Goal: Transaction & Acquisition: Purchase product/service

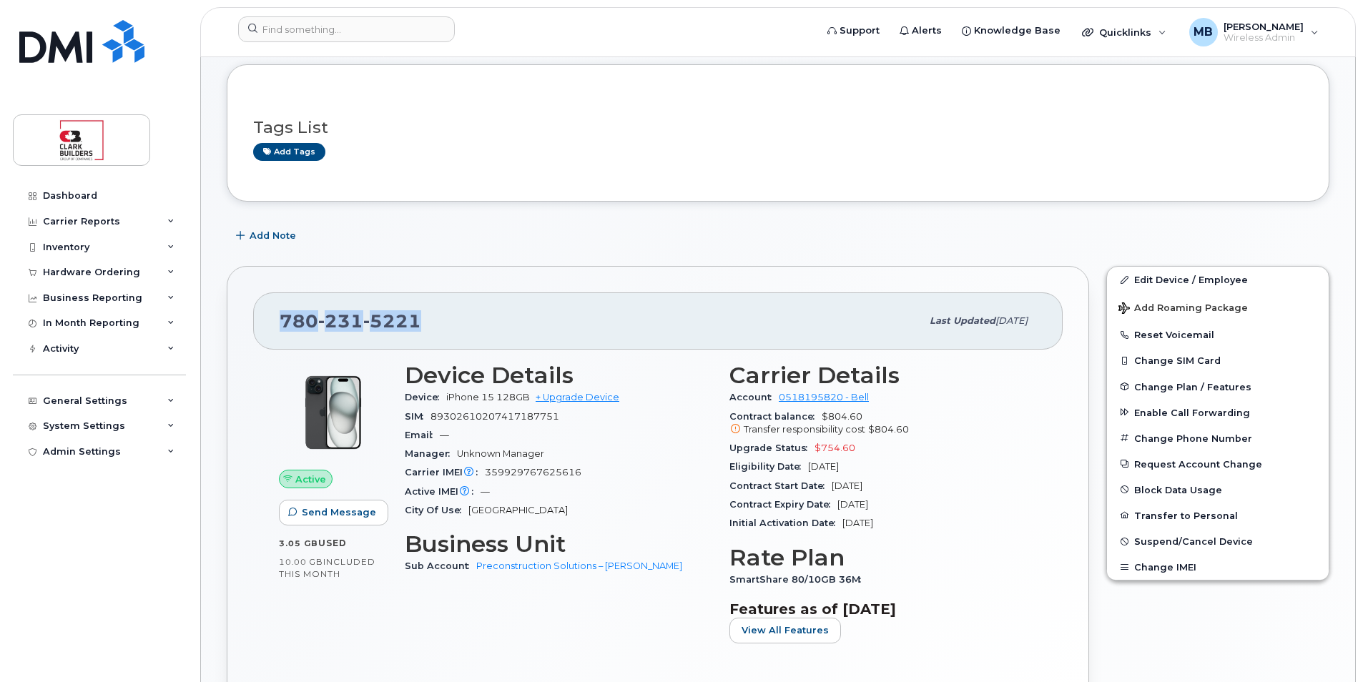
scroll to position [215, 0]
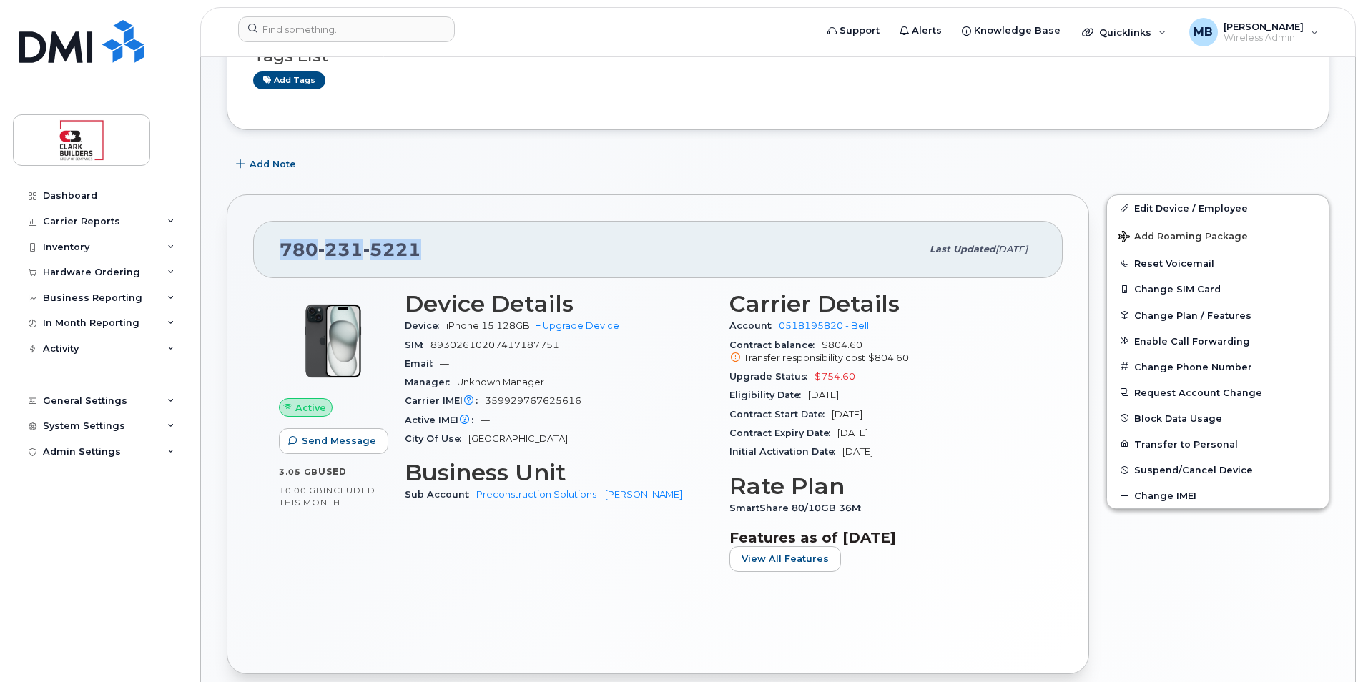
click at [526, 250] on div "[PHONE_NUMBER]" at bounding box center [601, 250] width 642 height 30
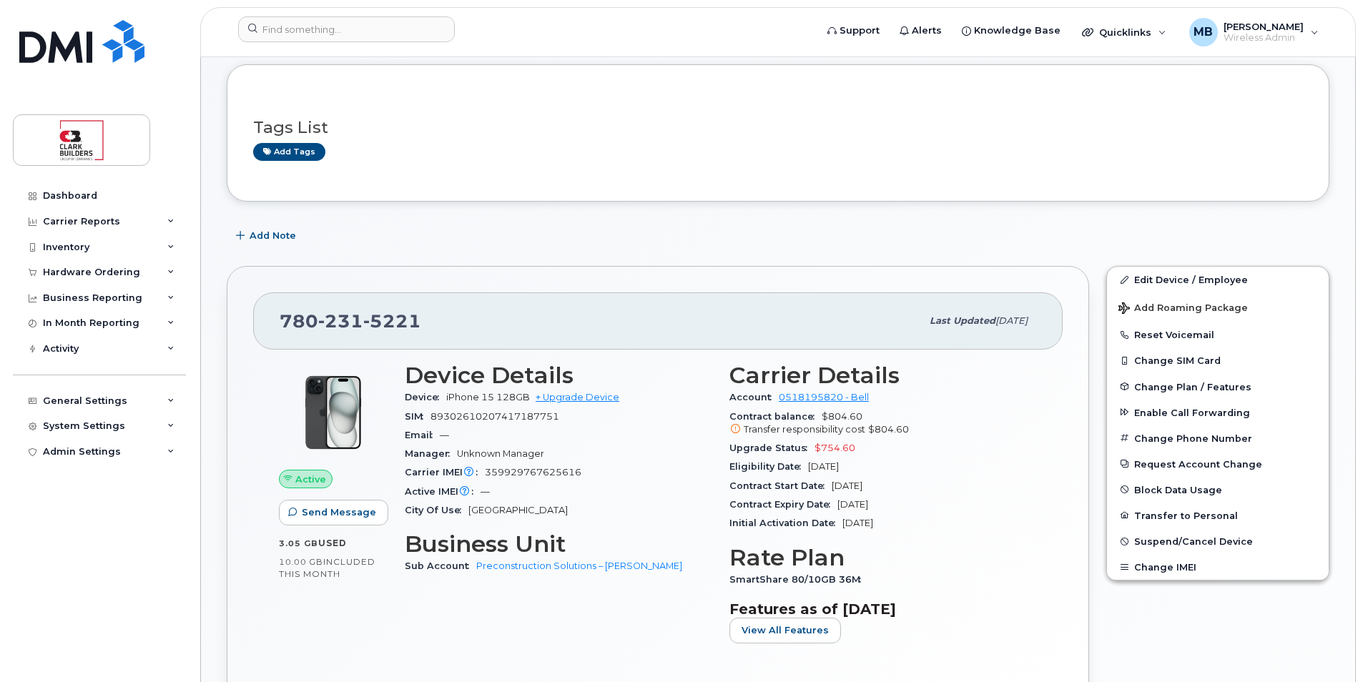
scroll to position [0, 0]
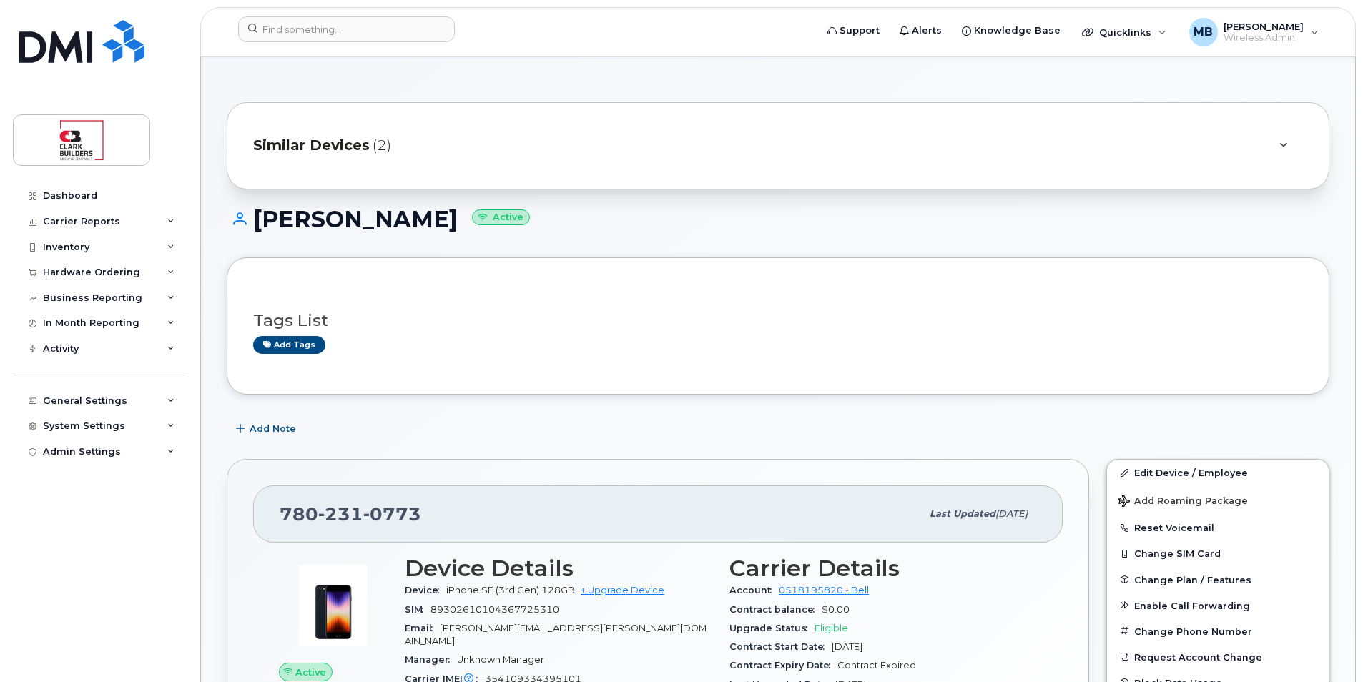
scroll to position [72, 0]
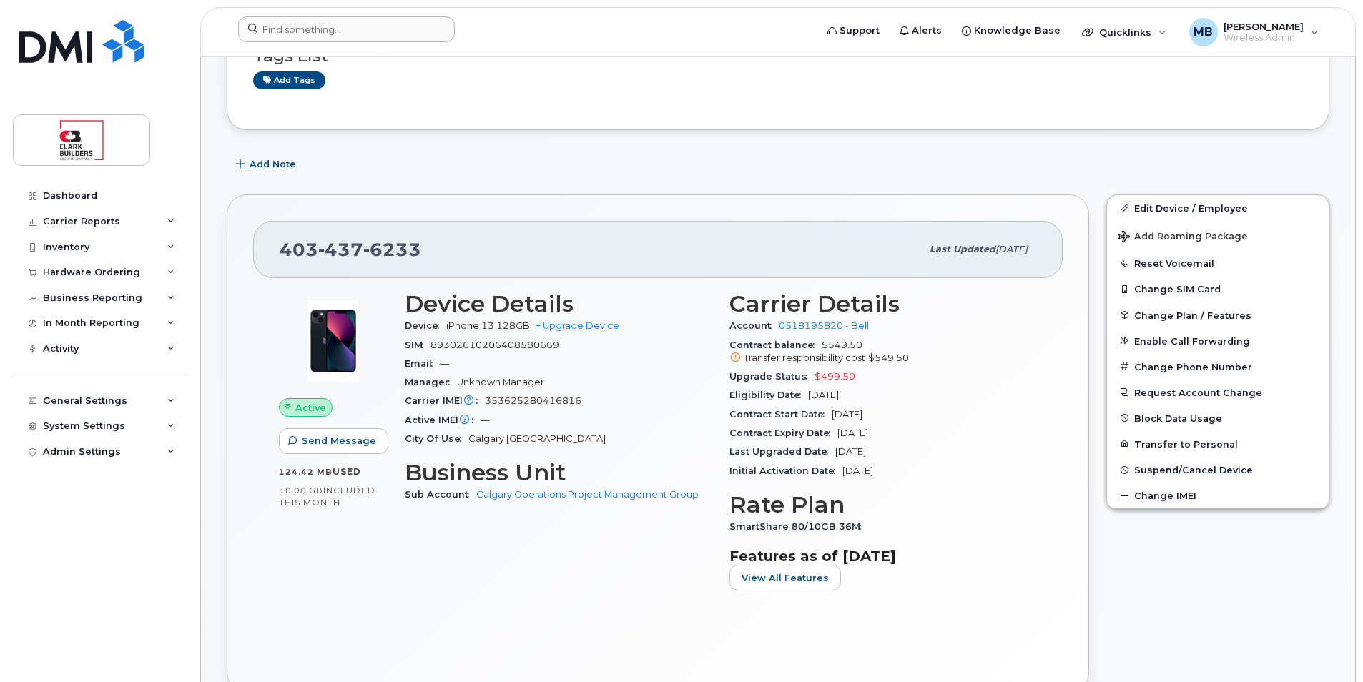
scroll to position [215, 0]
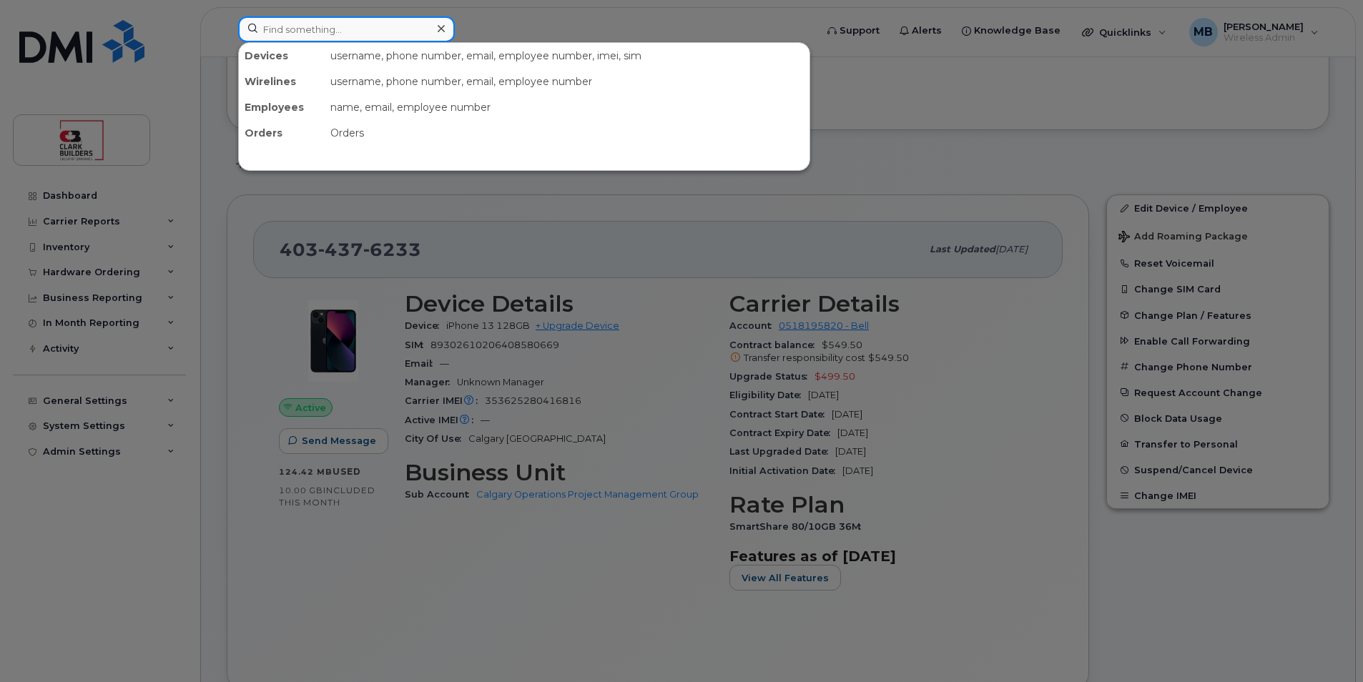
click at [360, 26] on input at bounding box center [346, 29] width 217 height 26
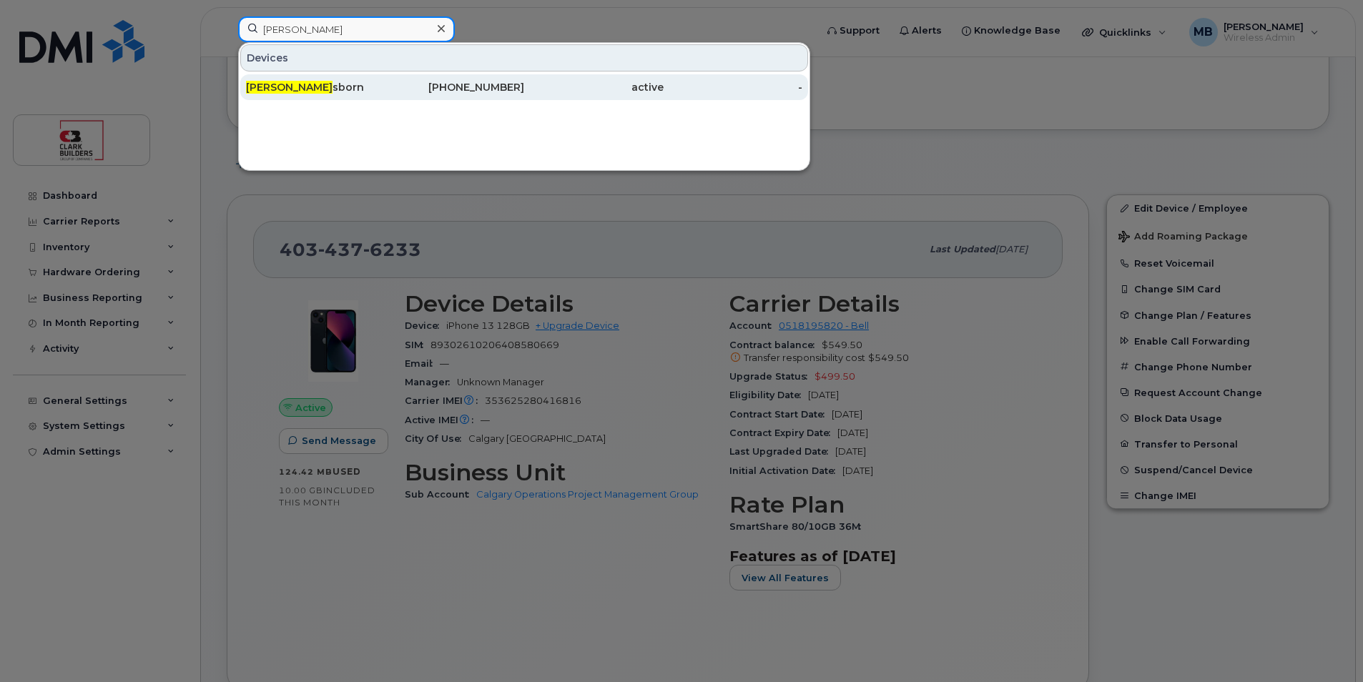
type input "steve o"
click at [338, 89] on div "Steve O sborn" at bounding box center [315, 87] width 139 height 14
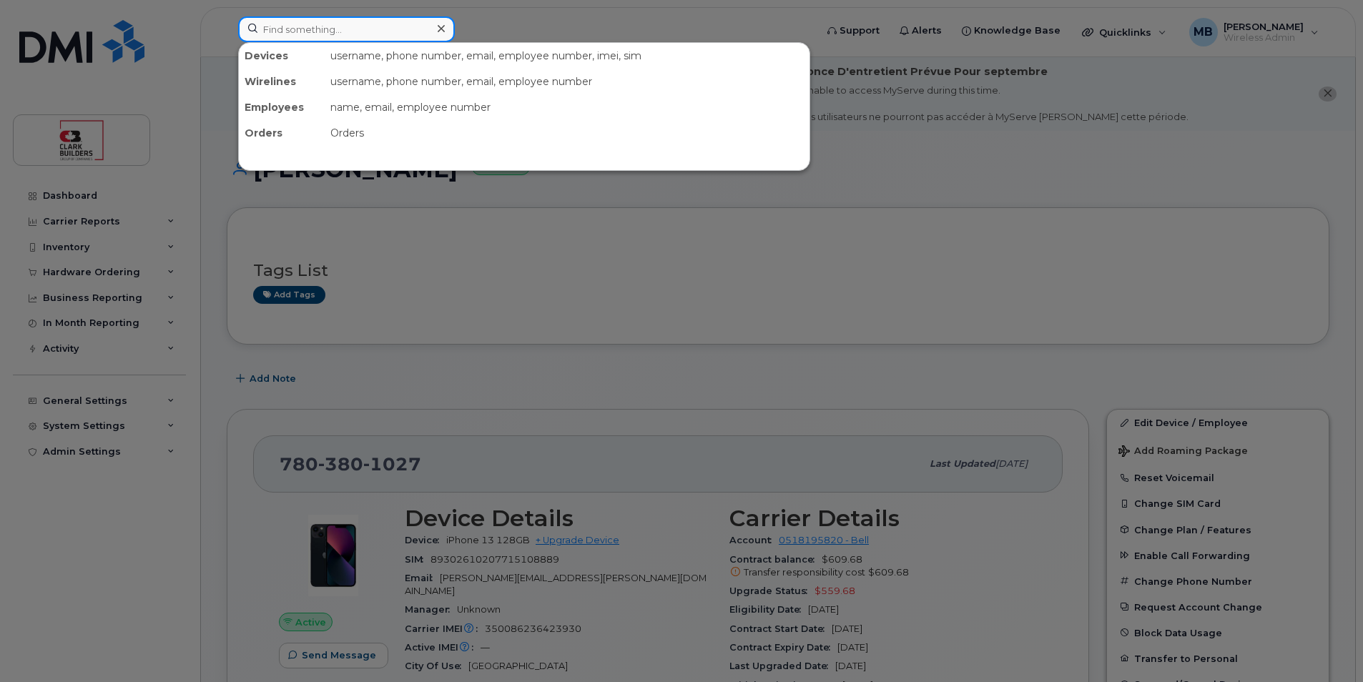
click at [308, 32] on input at bounding box center [346, 29] width 217 height 26
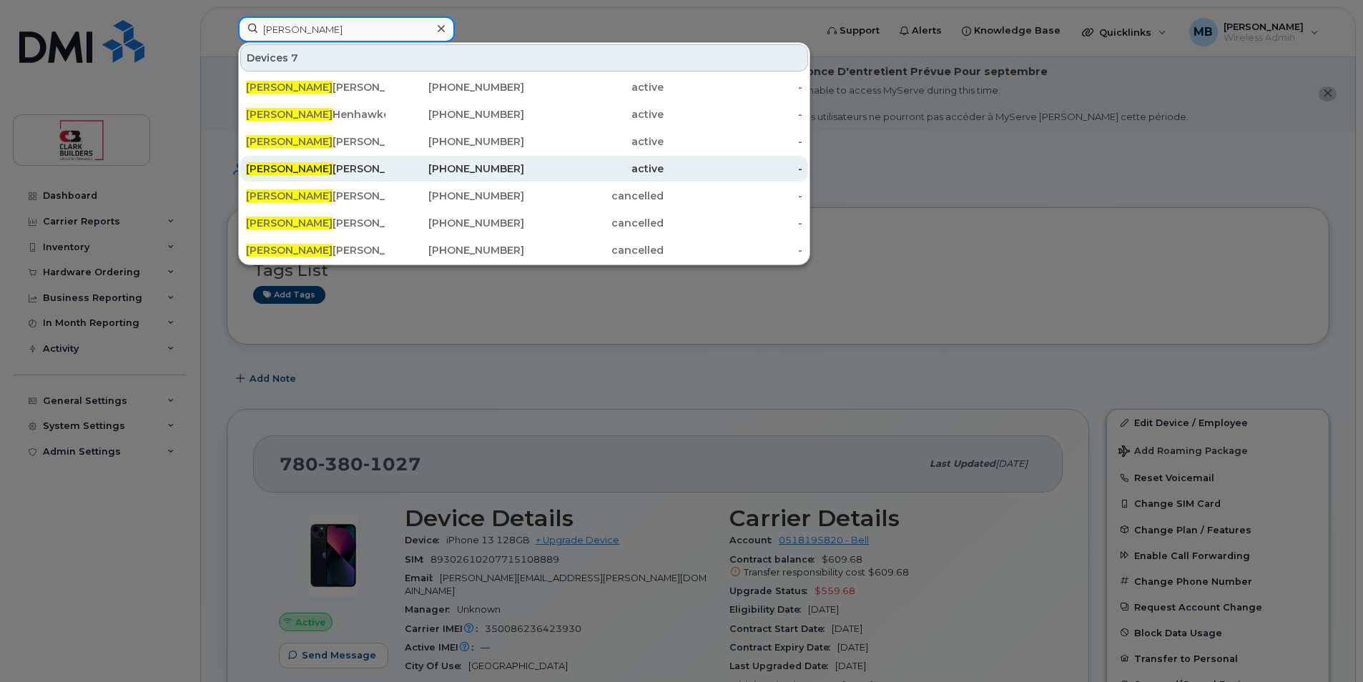
type input "justin"
click at [456, 170] on div "780-231-0773" at bounding box center [455, 169] width 139 height 14
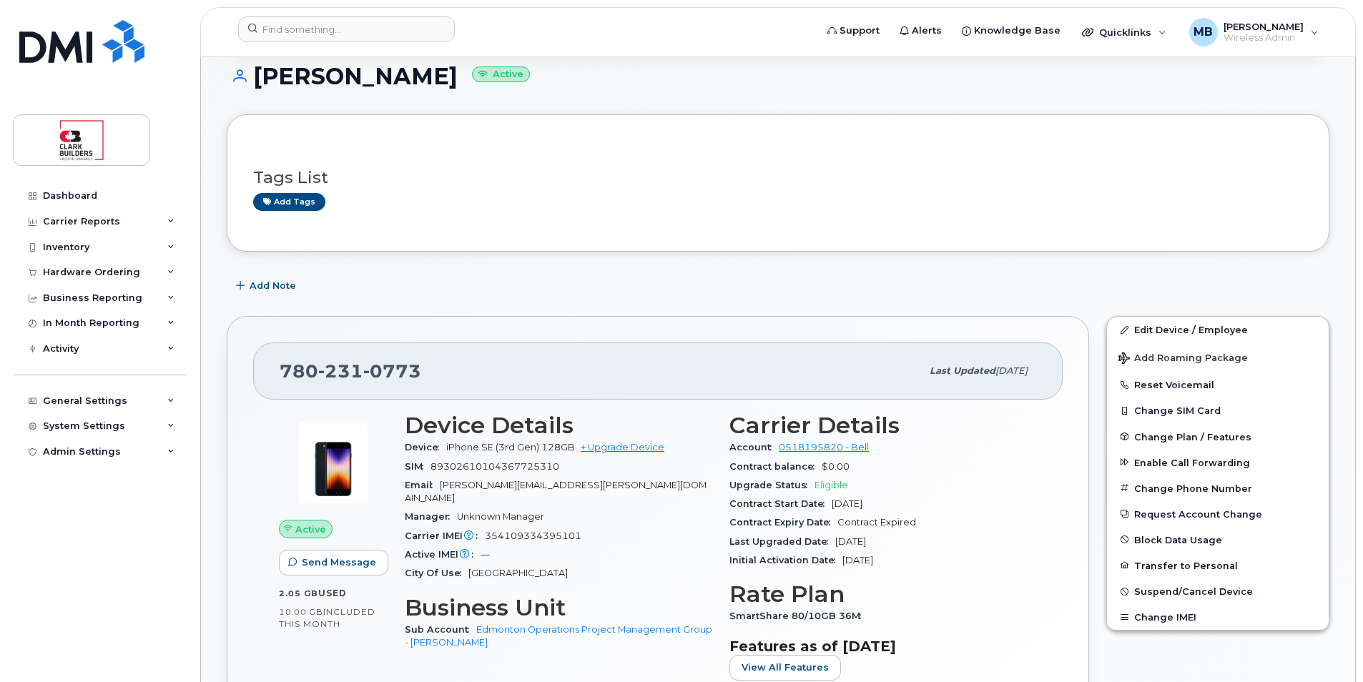
scroll to position [286, 0]
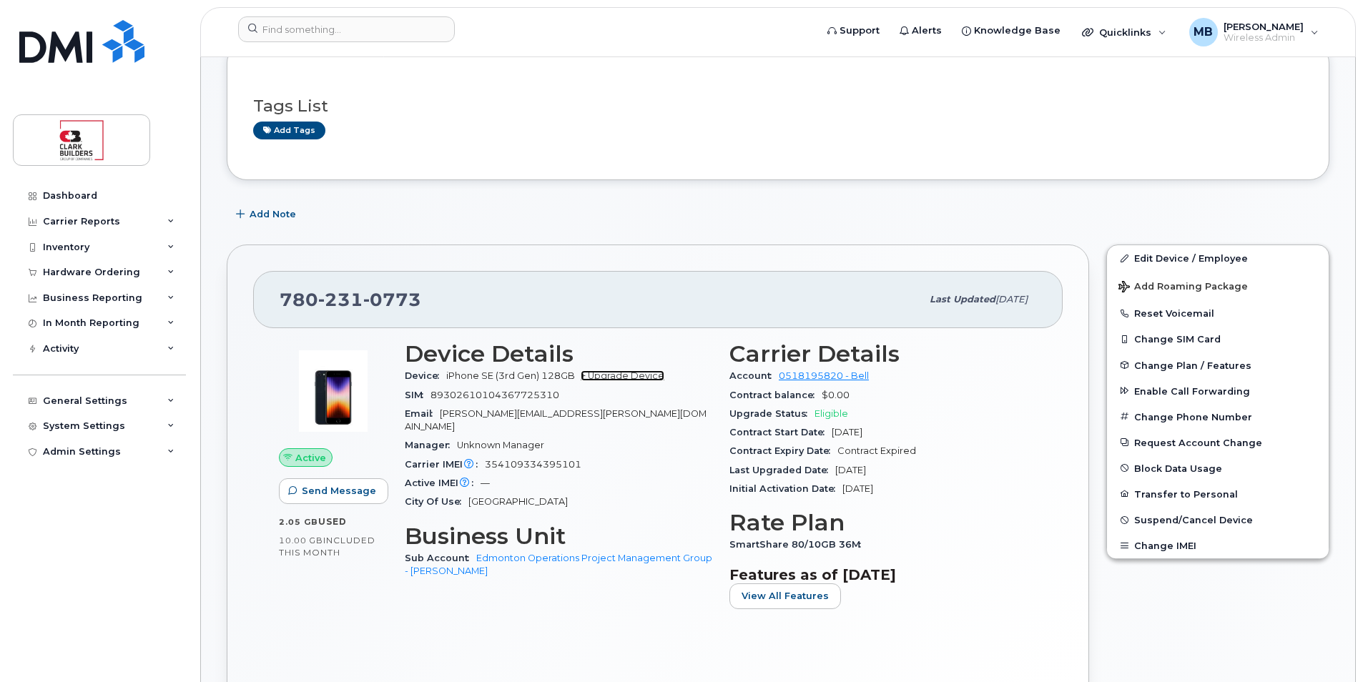
click at [623, 379] on link "+ Upgrade Device" at bounding box center [623, 376] width 84 height 11
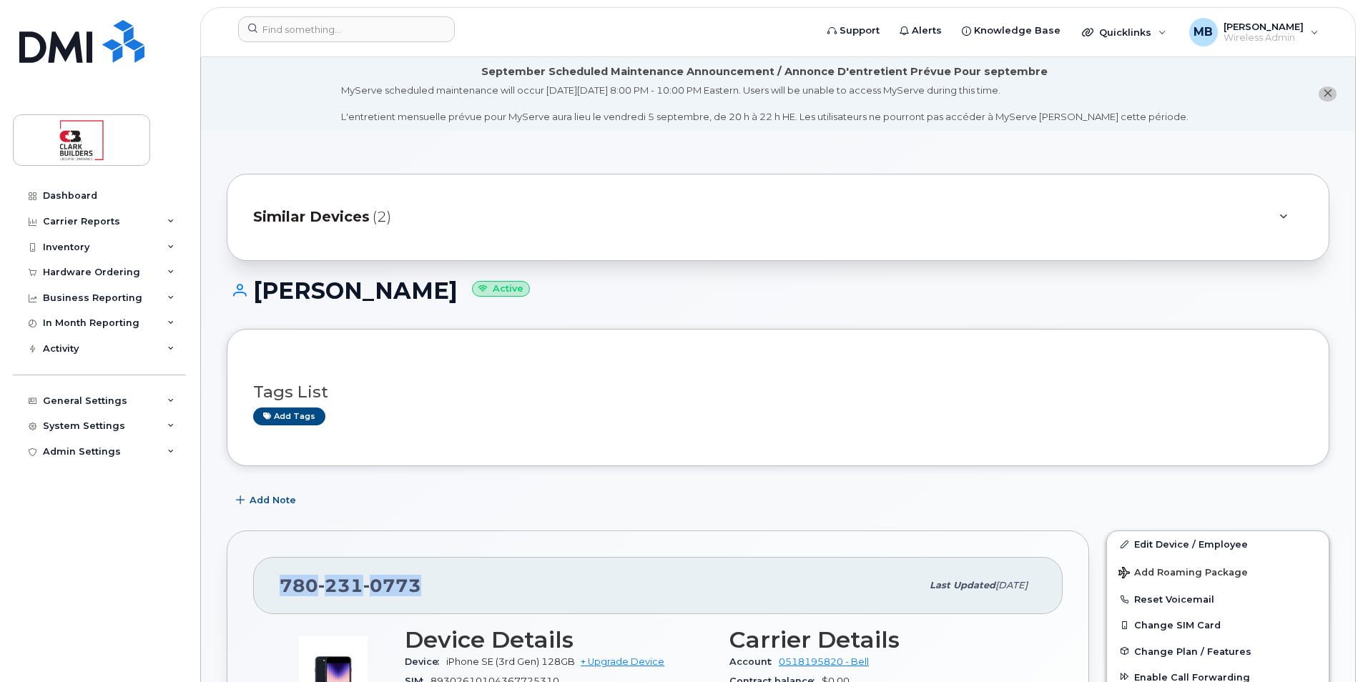
drag, startPoint x: 422, startPoint y: 591, endPoint x: 275, endPoint y: 584, distance: 147.5
click at [275, 584] on div "780 231 0773 Last updated May 28, 2025" at bounding box center [658, 585] width 810 height 57
copy span "780 231 0773"
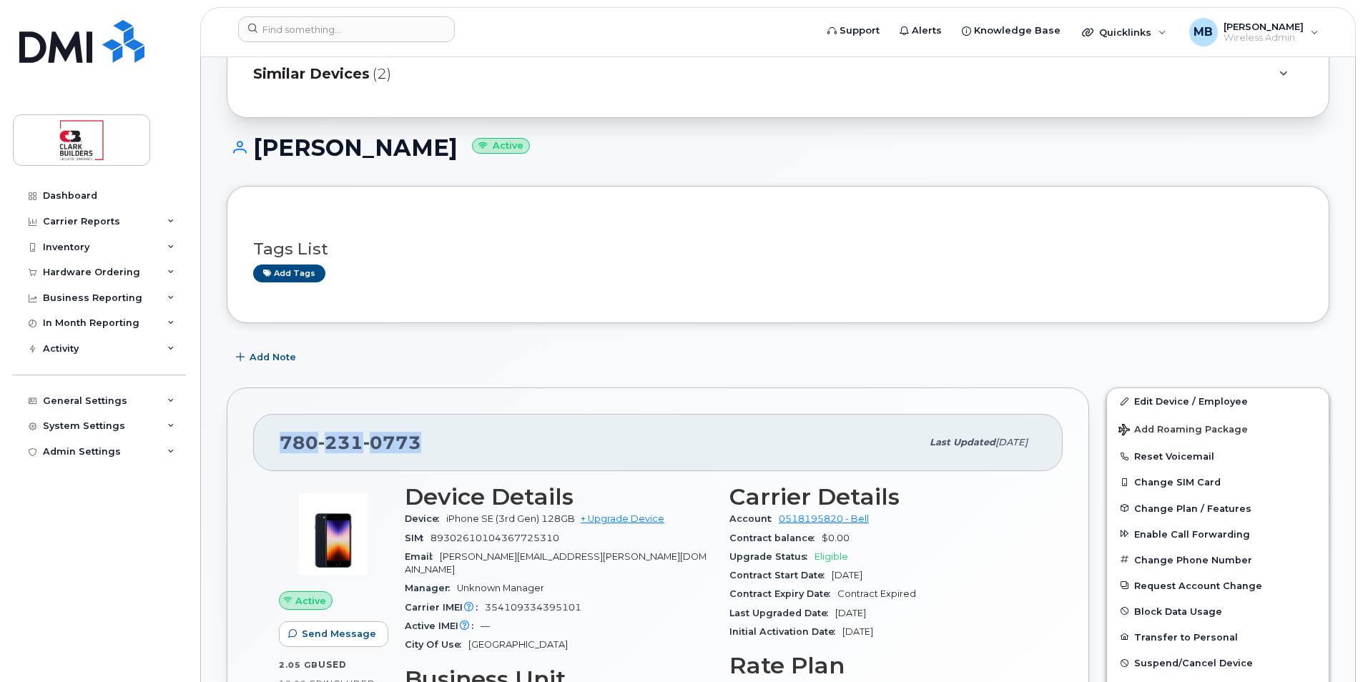
scroll to position [215, 0]
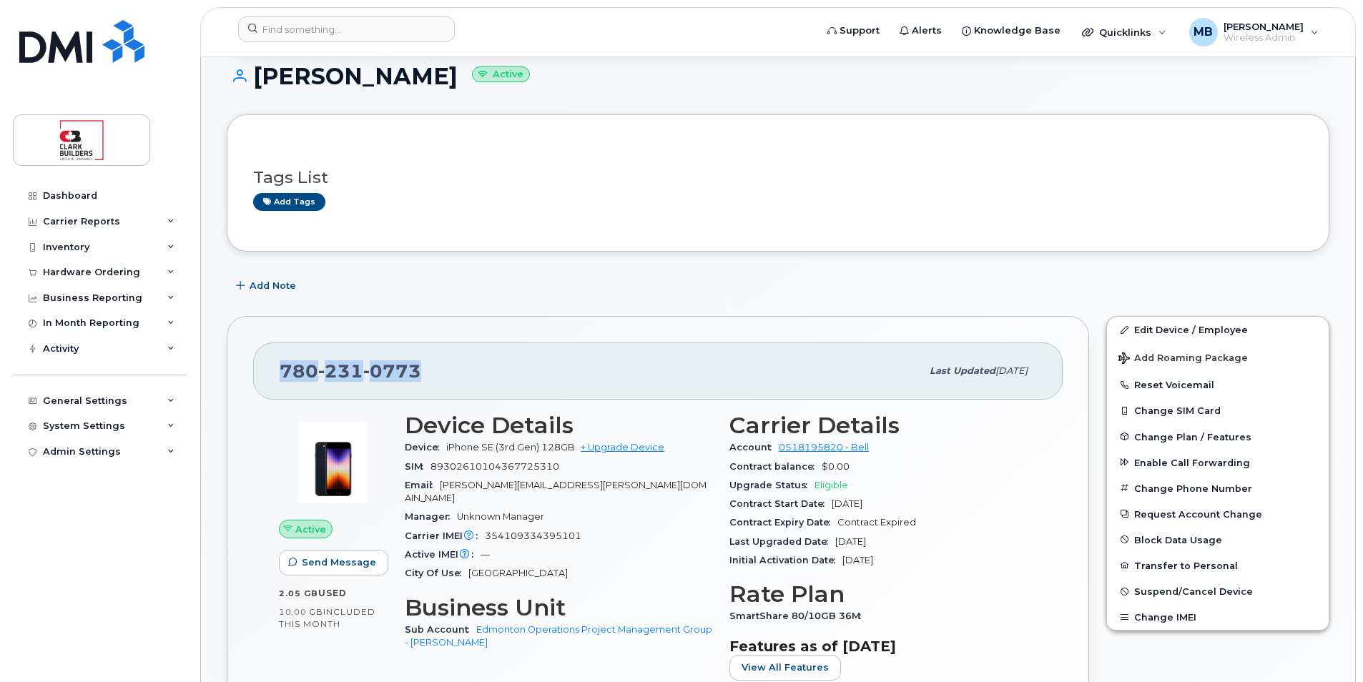
click at [657, 508] on div "Manager Unknown Manager" at bounding box center [559, 517] width 308 height 19
click at [633, 449] on link "+ Upgrade Device" at bounding box center [623, 447] width 84 height 11
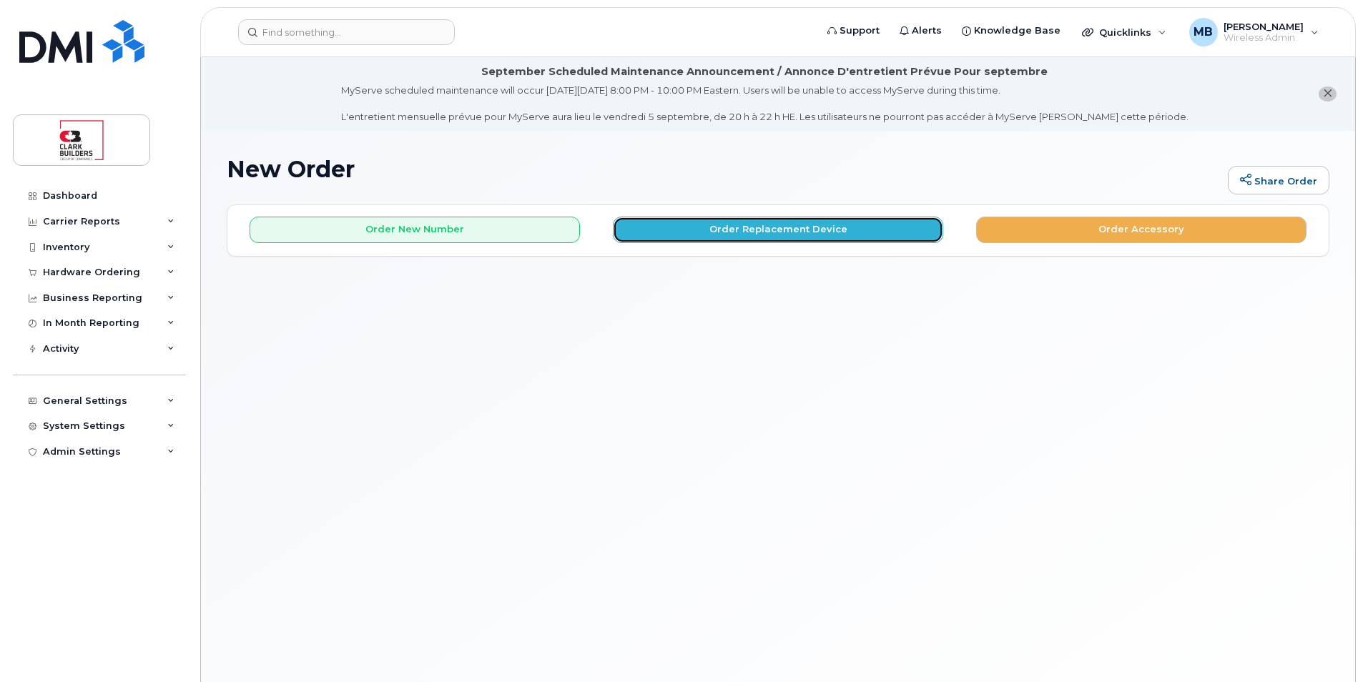
click at [786, 232] on button "Order Replacement Device" at bounding box center [778, 230] width 330 height 26
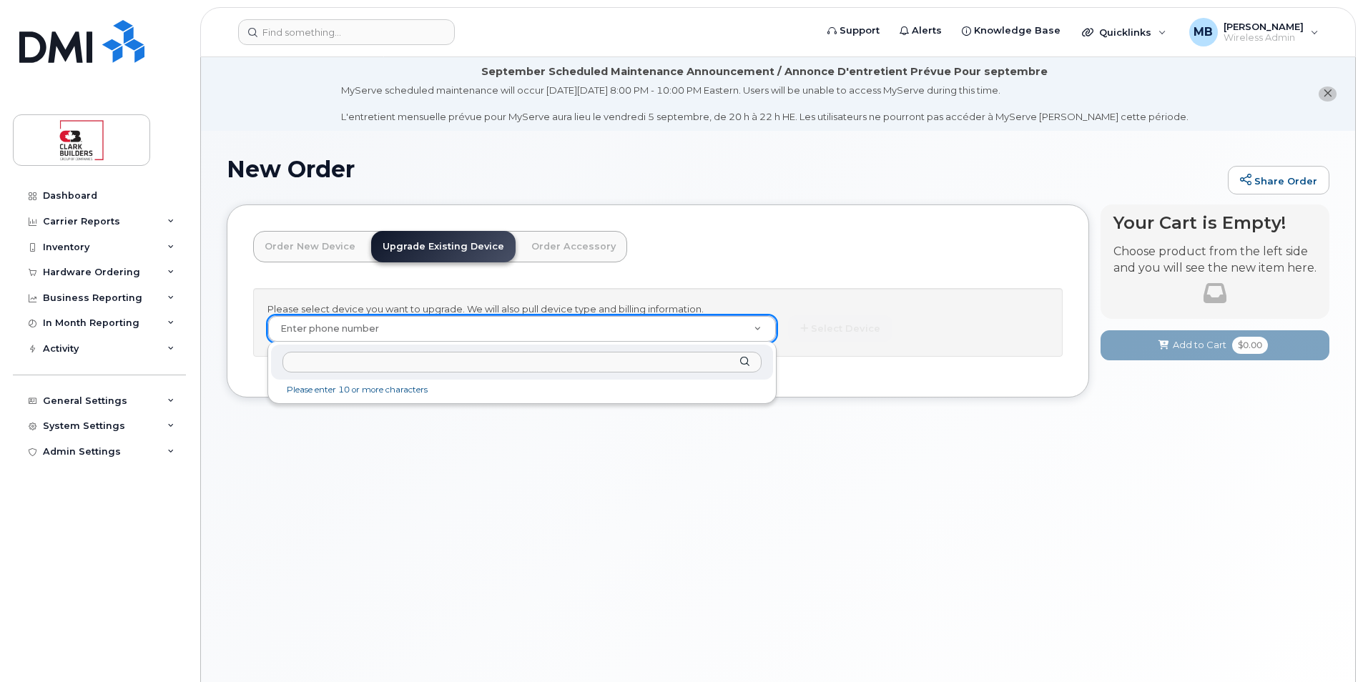
type input "7802310773"
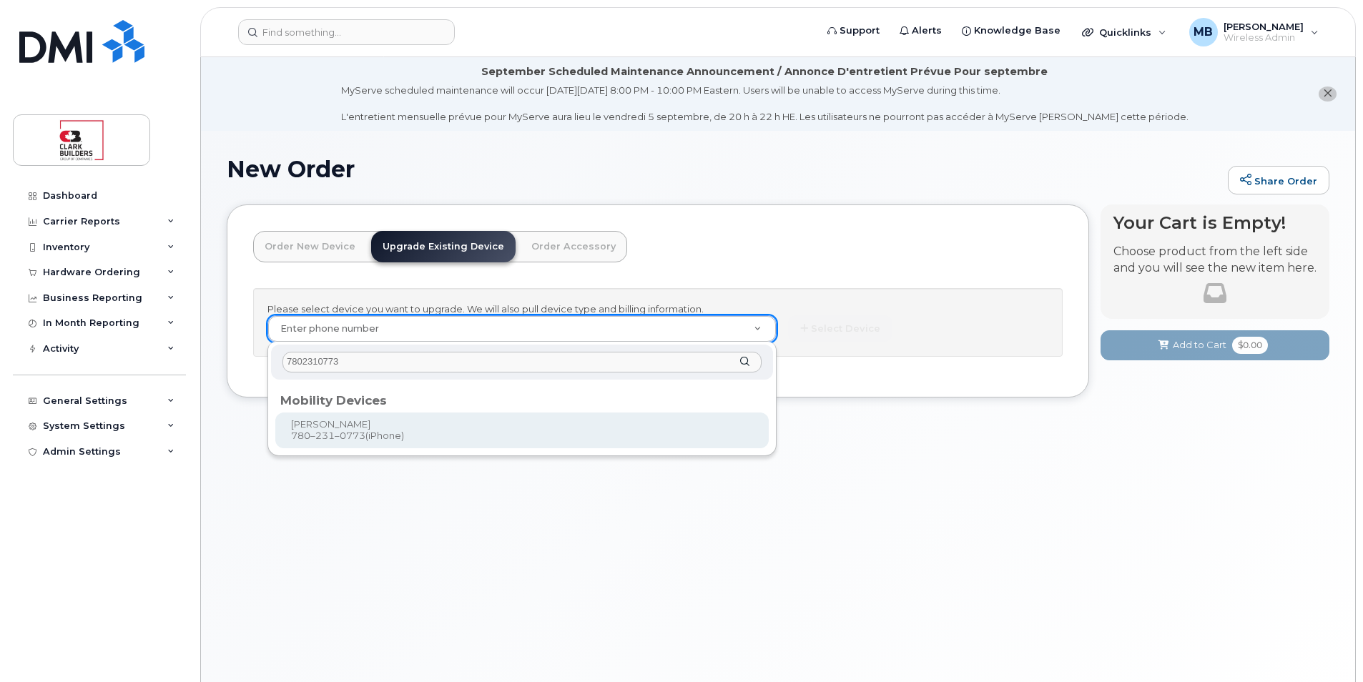
type input "204415"
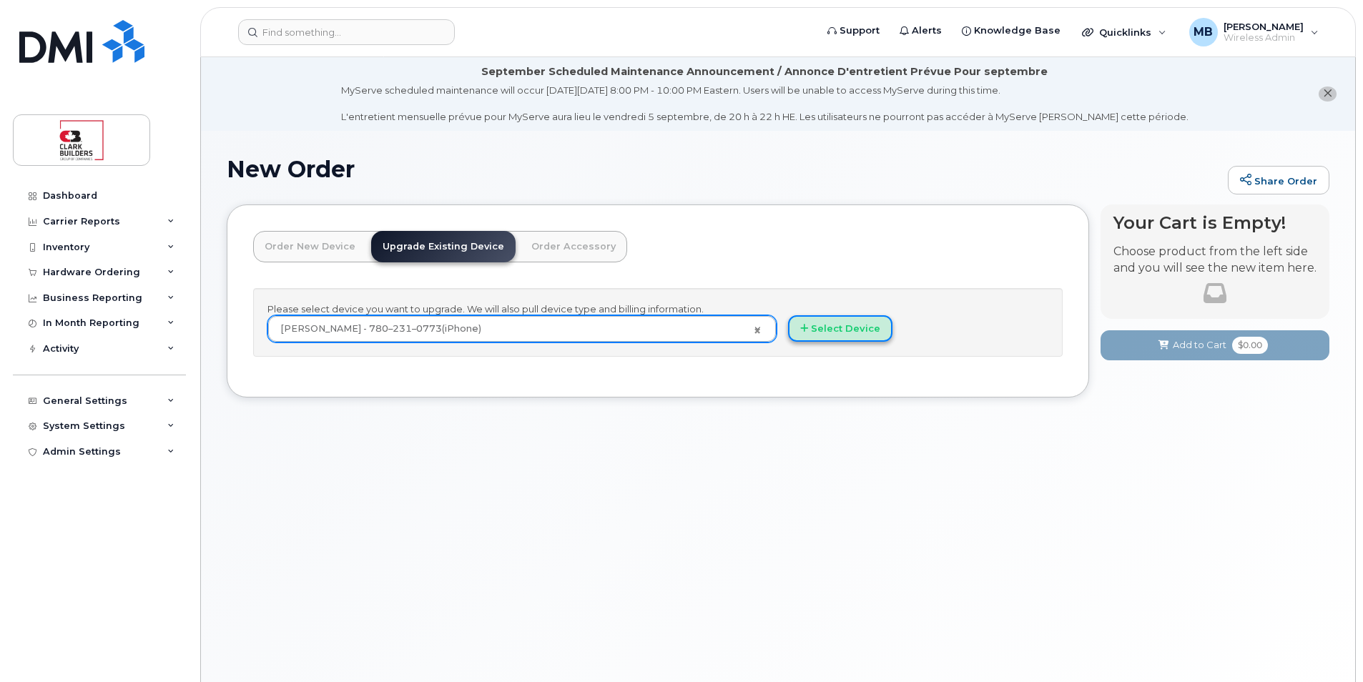
click at [841, 323] on button "Select Device" at bounding box center [840, 328] width 104 height 26
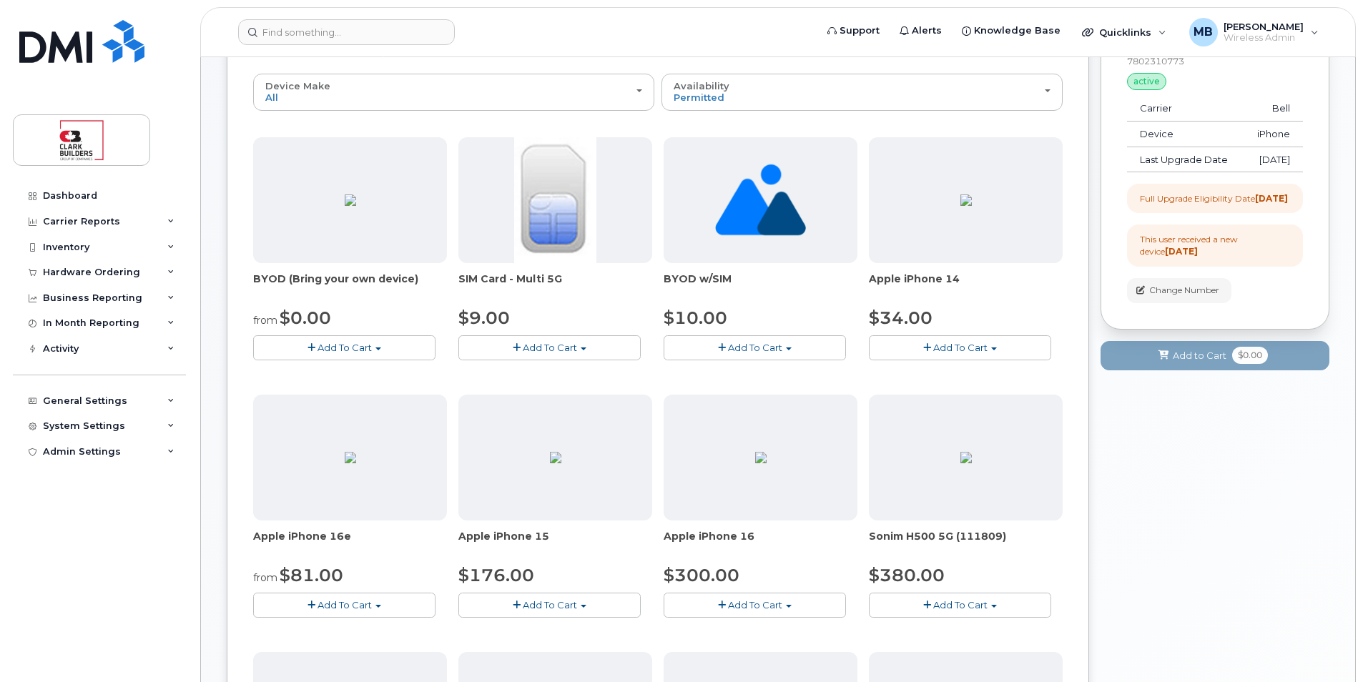
scroll to position [286, 0]
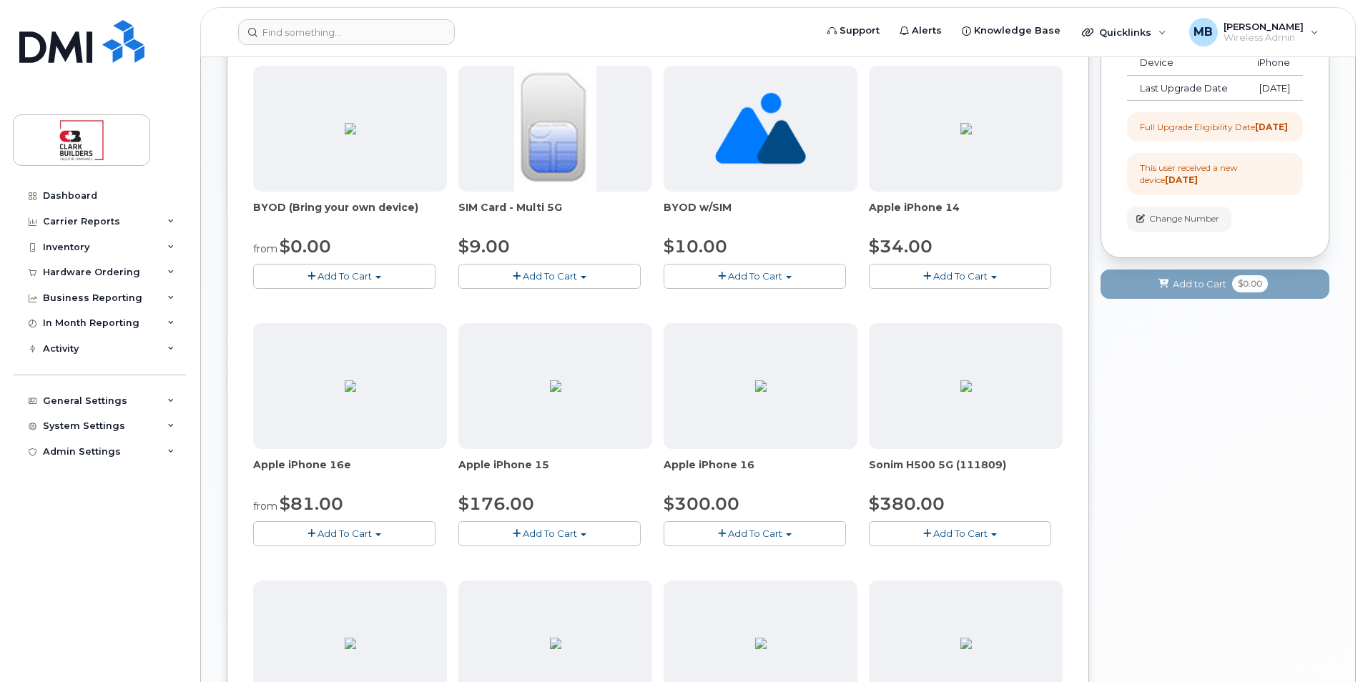
click at [559, 534] on span "Add To Cart" at bounding box center [550, 533] width 54 height 11
click at [577, 577] on link "$176.00 - 3-year upgrade (128GB model)" at bounding box center [574, 578] width 225 height 18
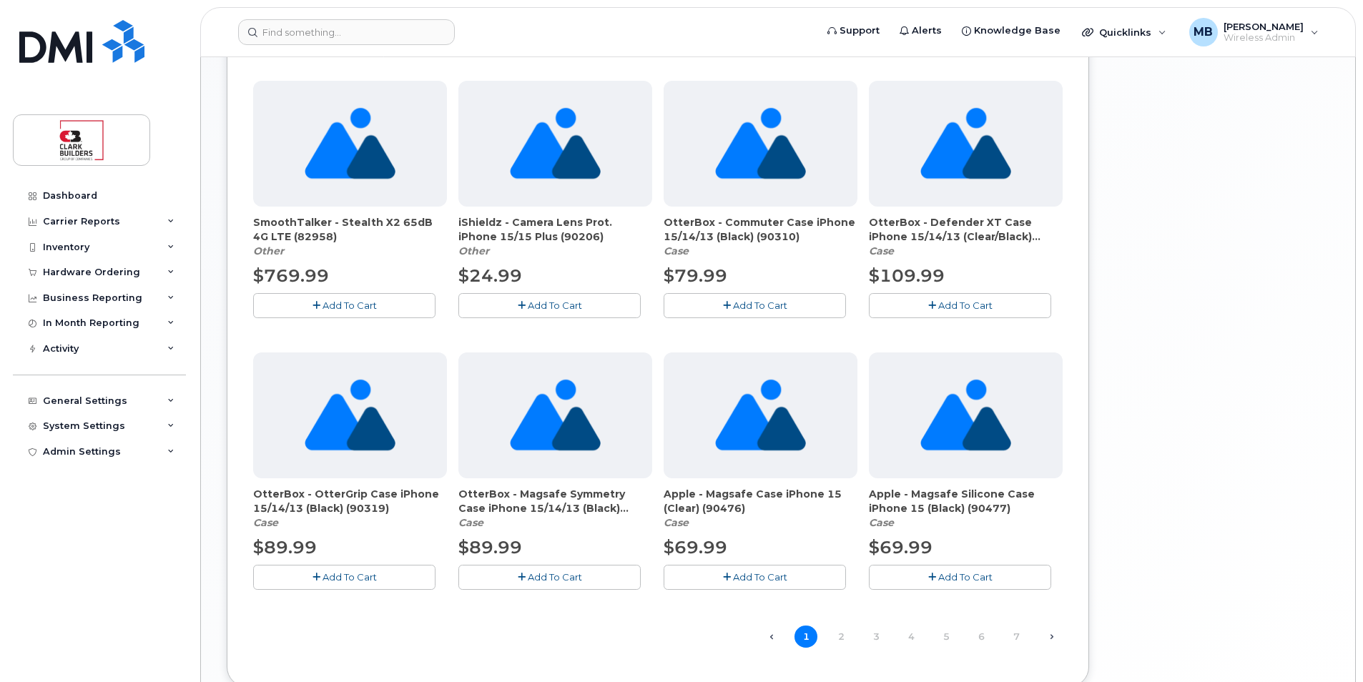
scroll to position [501, 0]
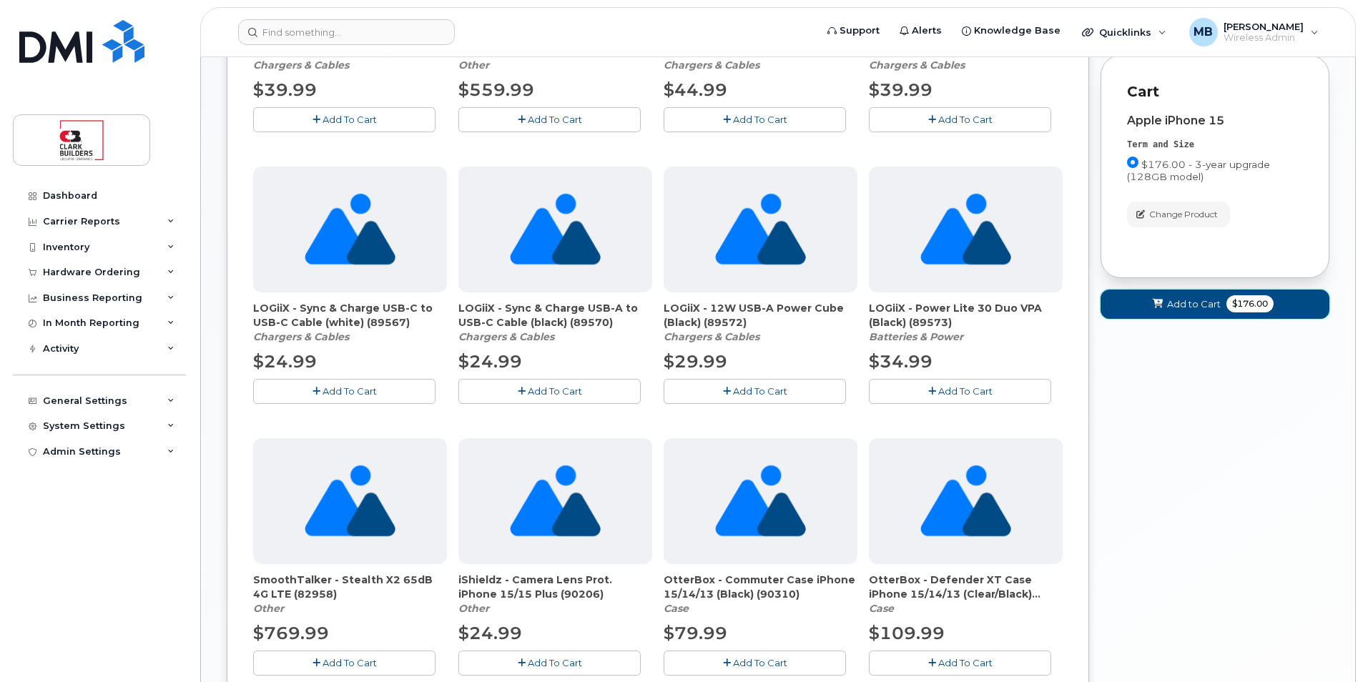
click at [1172, 311] on span "Add to Cart" at bounding box center [1194, 305] width 54 height 14
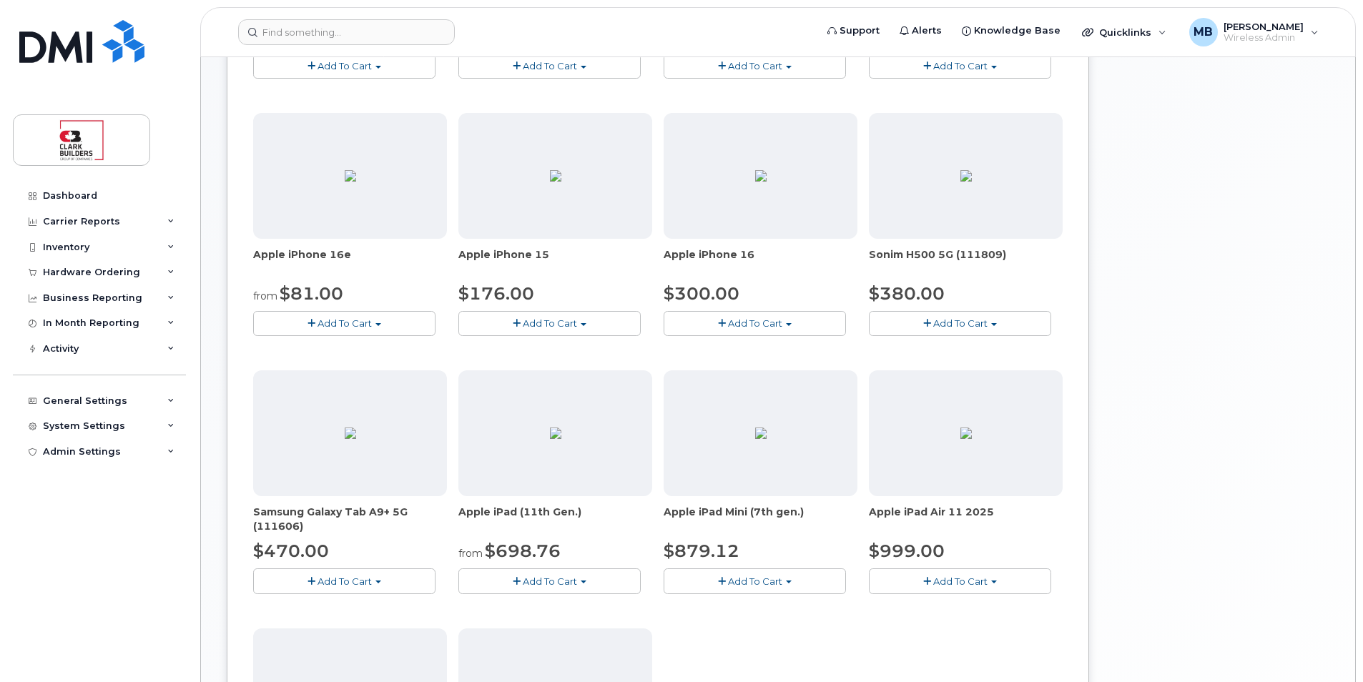
scroll to position [67, 0]
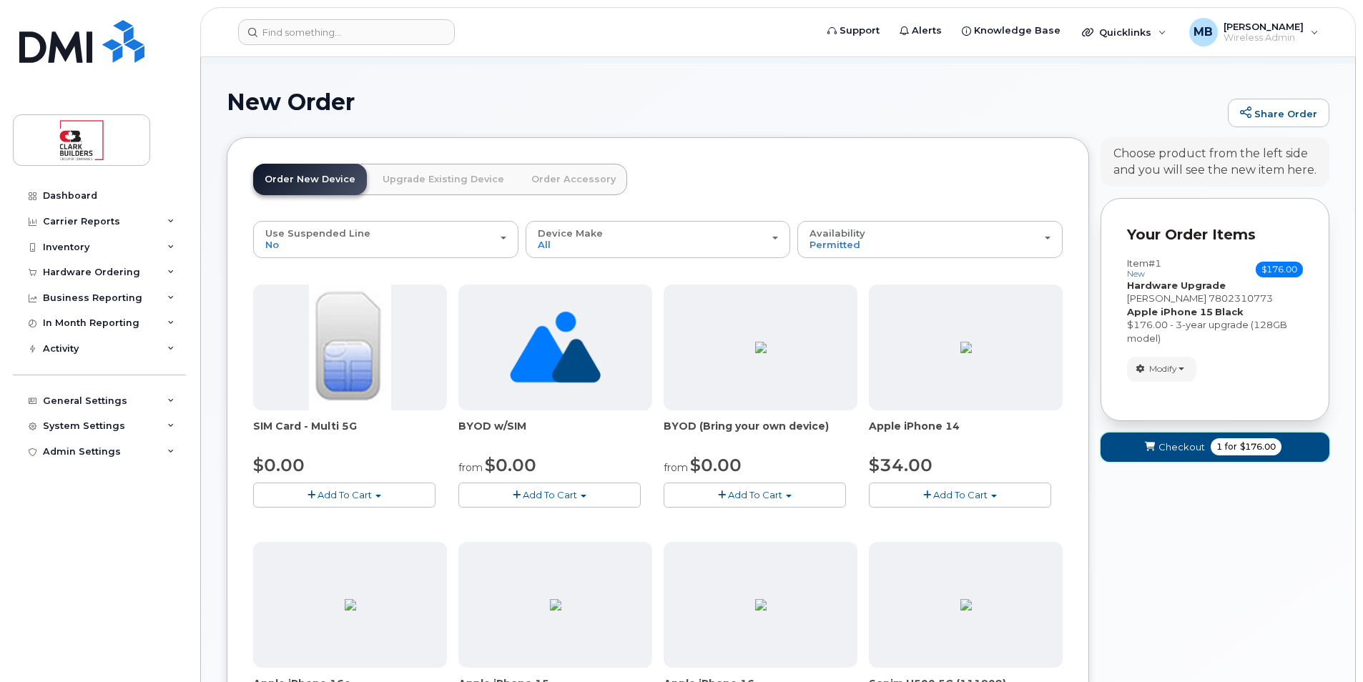
click at [1180, 445] on span "Checkout" at bounding box center [1182, 448] width 46 height 14
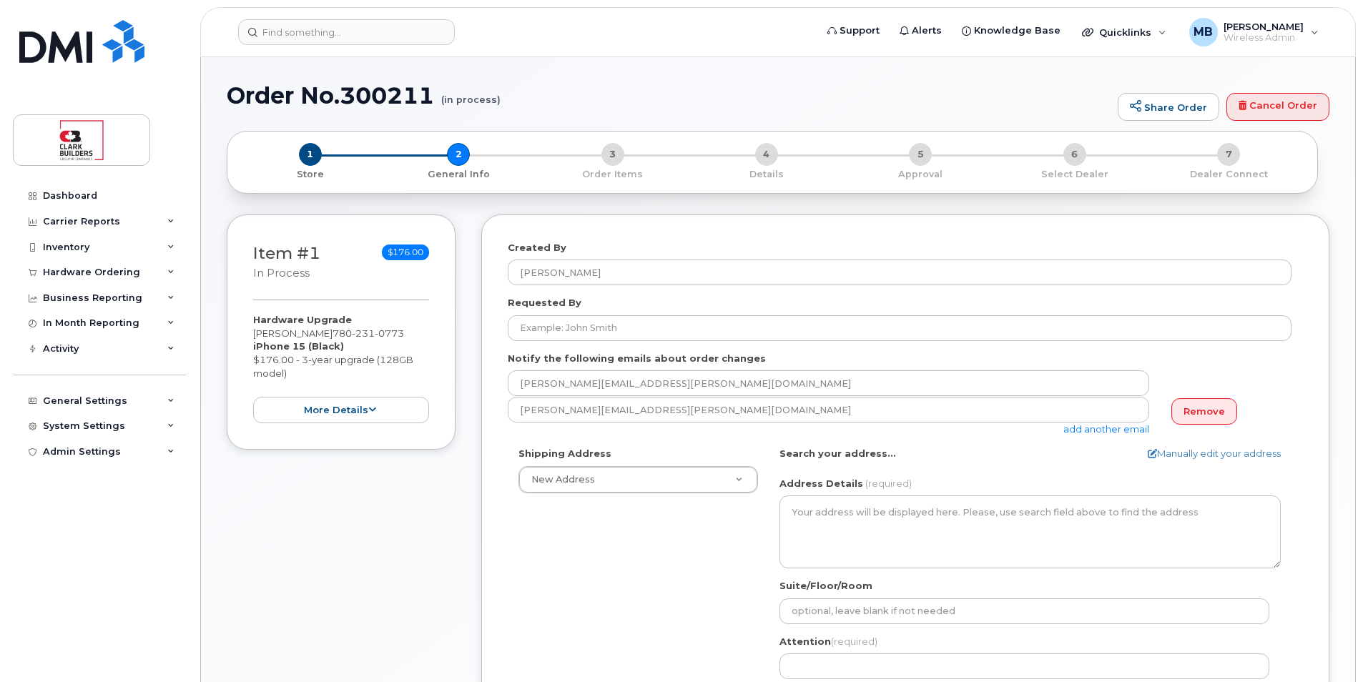
select select
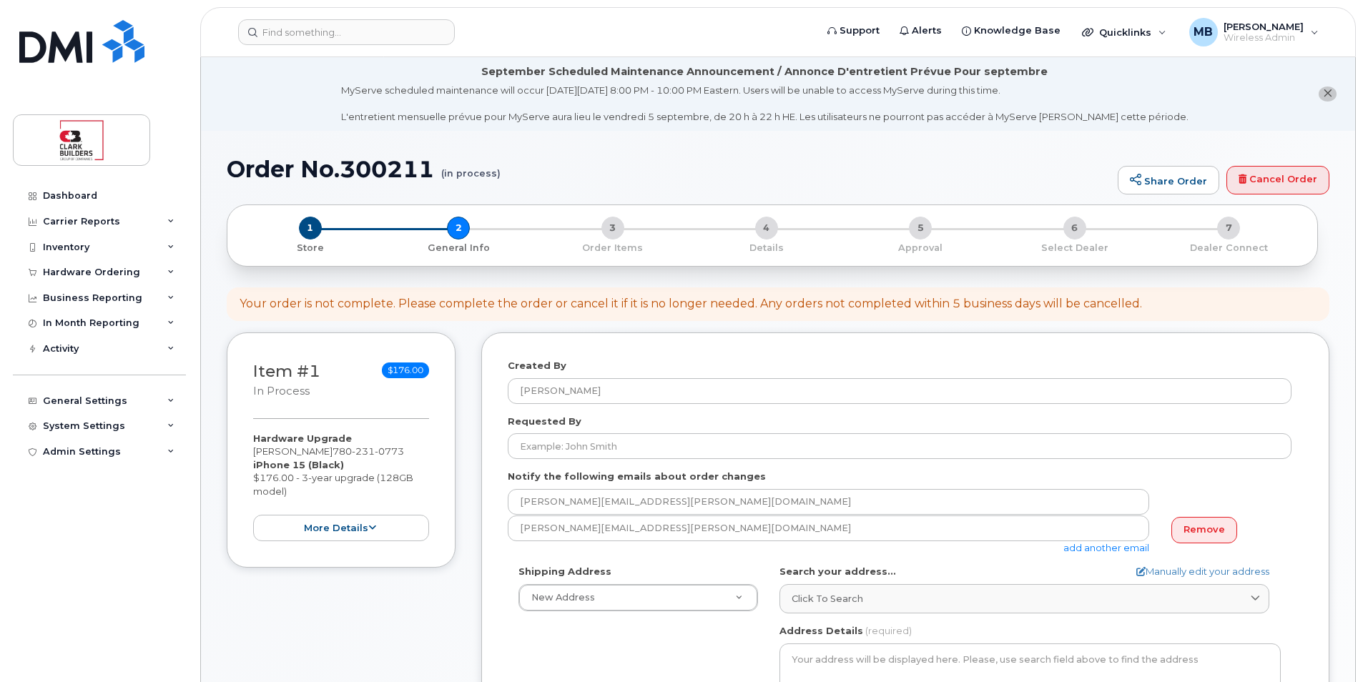
scroll to position [72, 0]
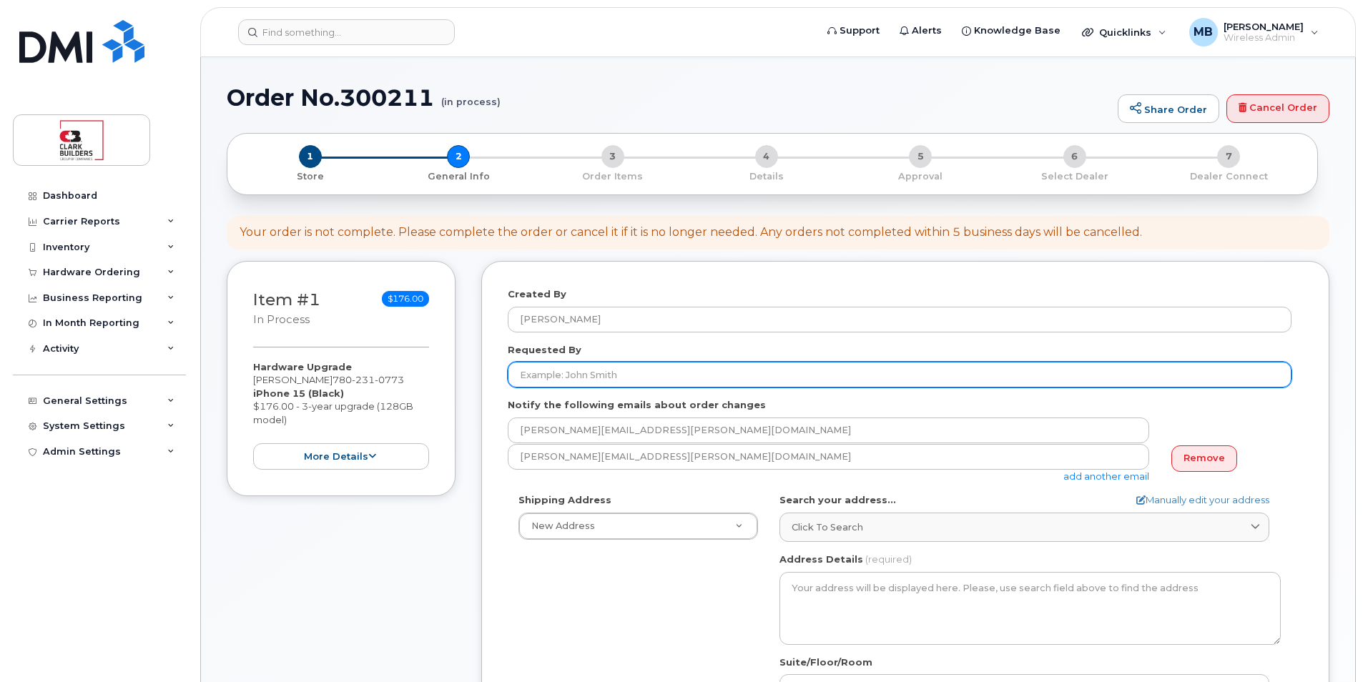
click at [607, 373] on input "Requested By" at bounding box center [900, 375] width 784 height 26
type input "[PERSON_NAME]"
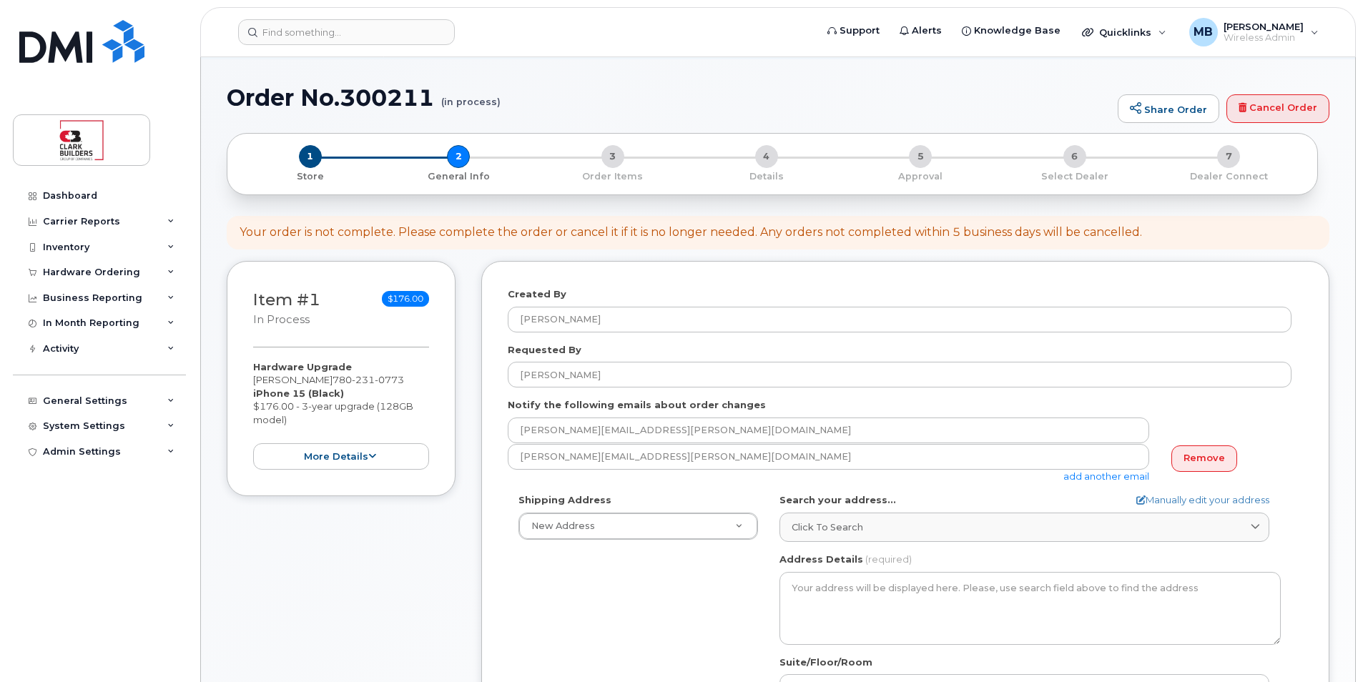
click at [702, 347] on div "Requested By [PERSON_NAME]" at bounding box center [905, 365] width 795 height 45
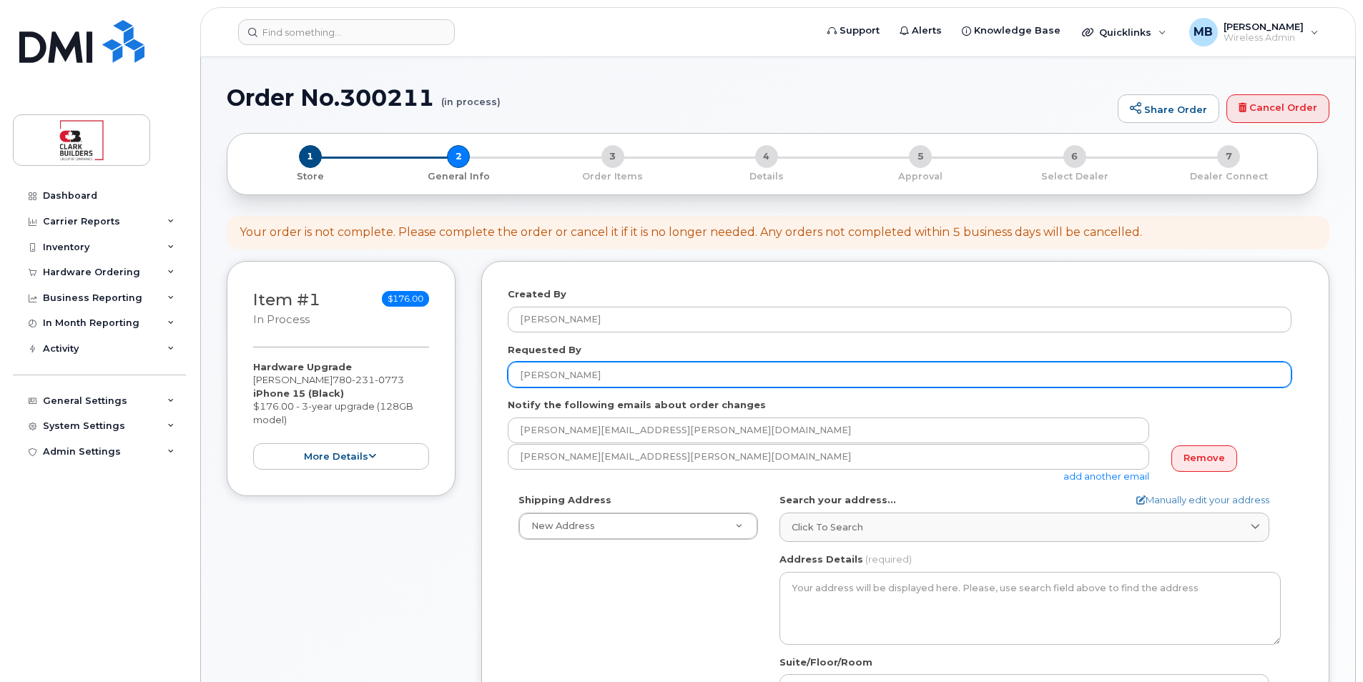
scroll to position [215, 0]
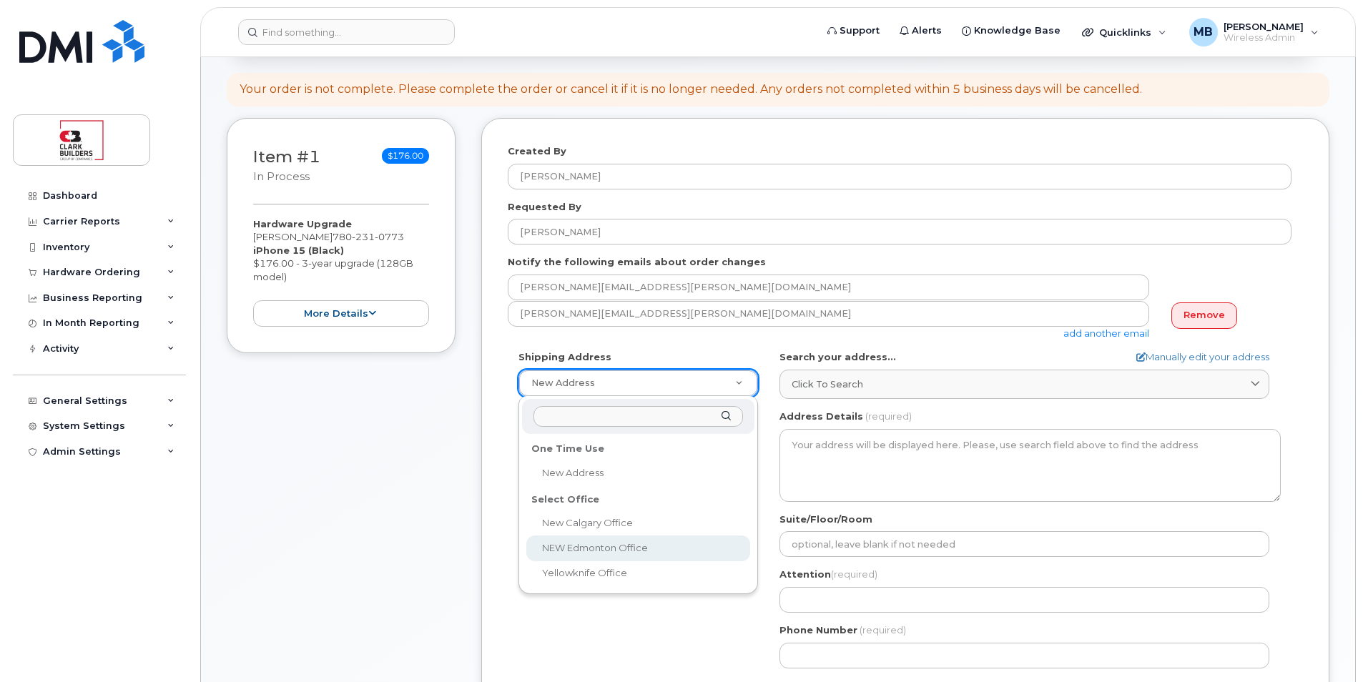
select select
type textarea "[STREET_ADDRESS]"
type input "IT"
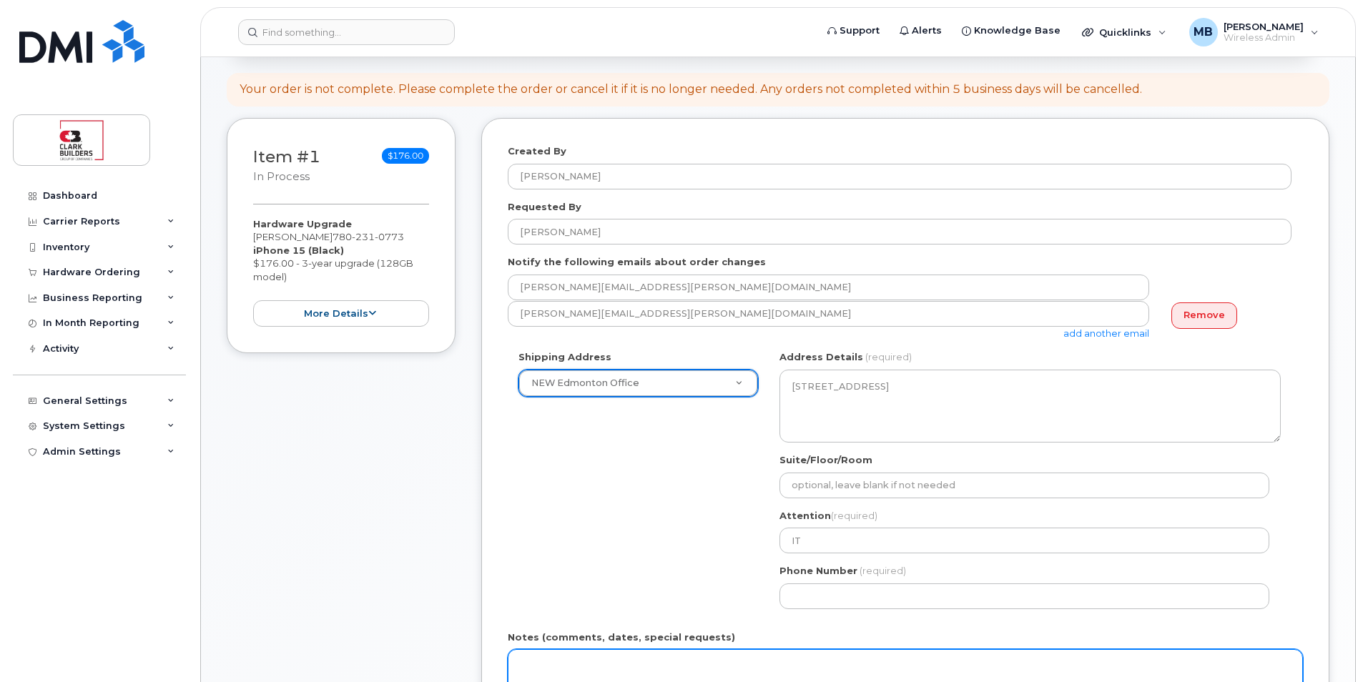
scroll to position [429, 0]
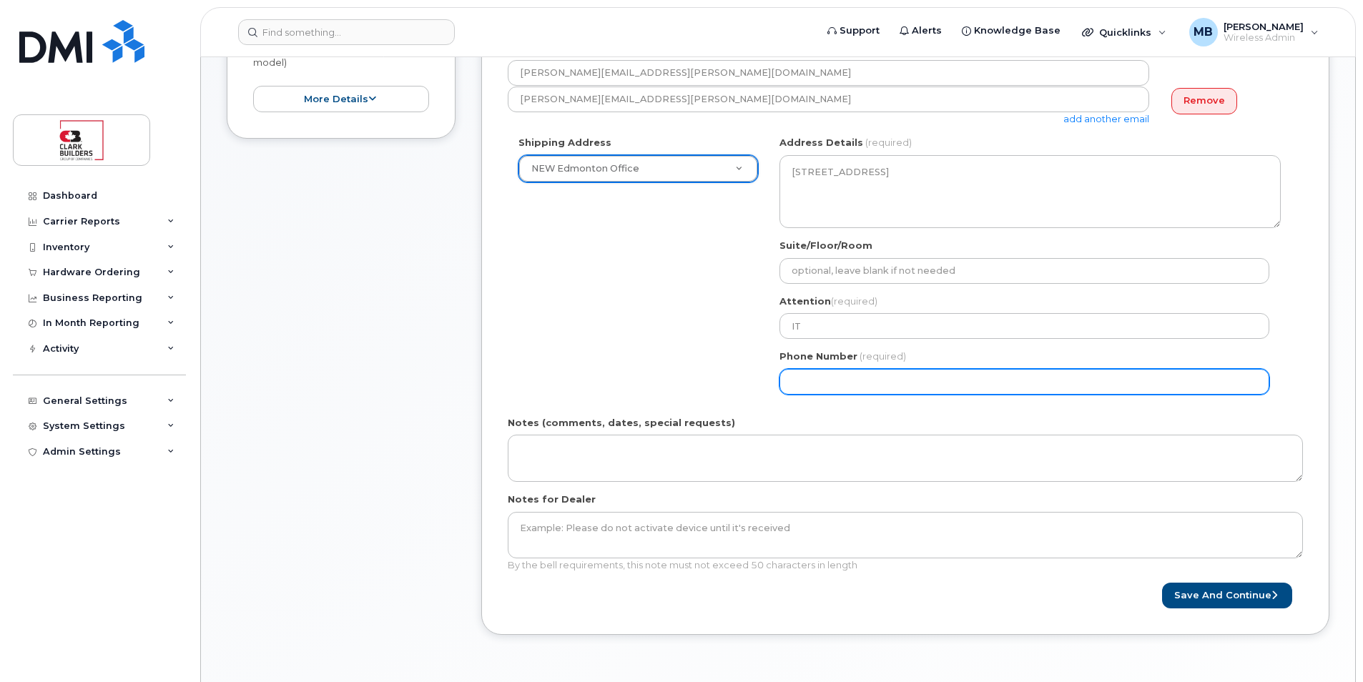
click at [853, 376] on input "Phone Number" at bounding box center [1025, 382] width 490 height 26
type input "5873410870"
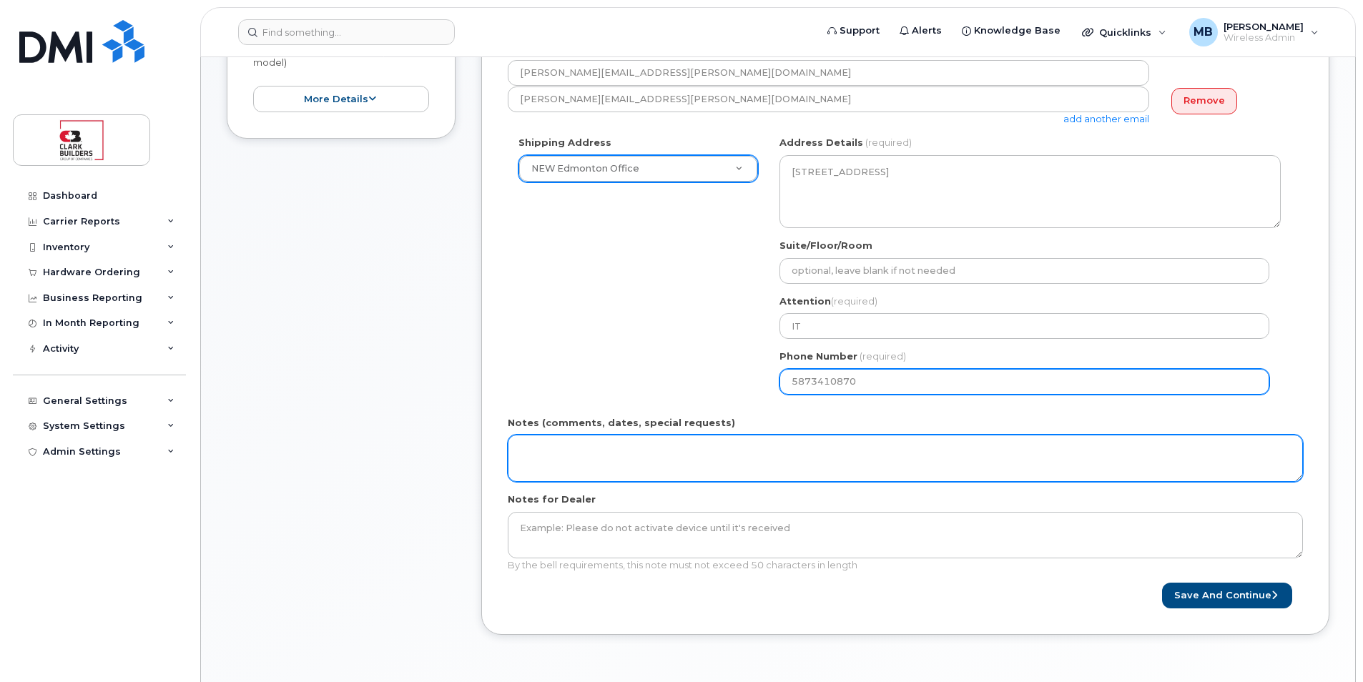
select select
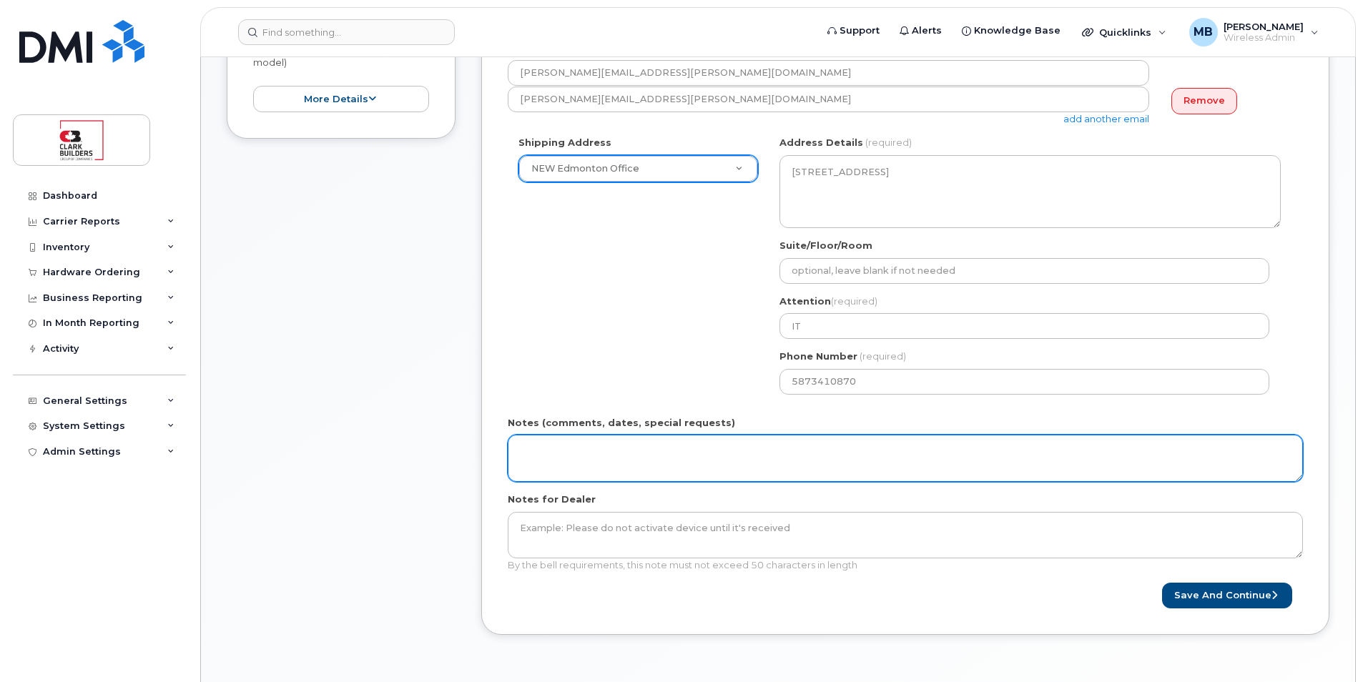
click at [682, 461] on textarea "Notes (comments, dates, special requests)" at bounding box center [905, 458] width 795 height 47
click at [582, 447] on textarea "Deliver" at bounding box center [905, 458] width 795 height 47
click at [578, 453] on textarea "Deliver" at bounding box center [905, 458] width 795 height 47
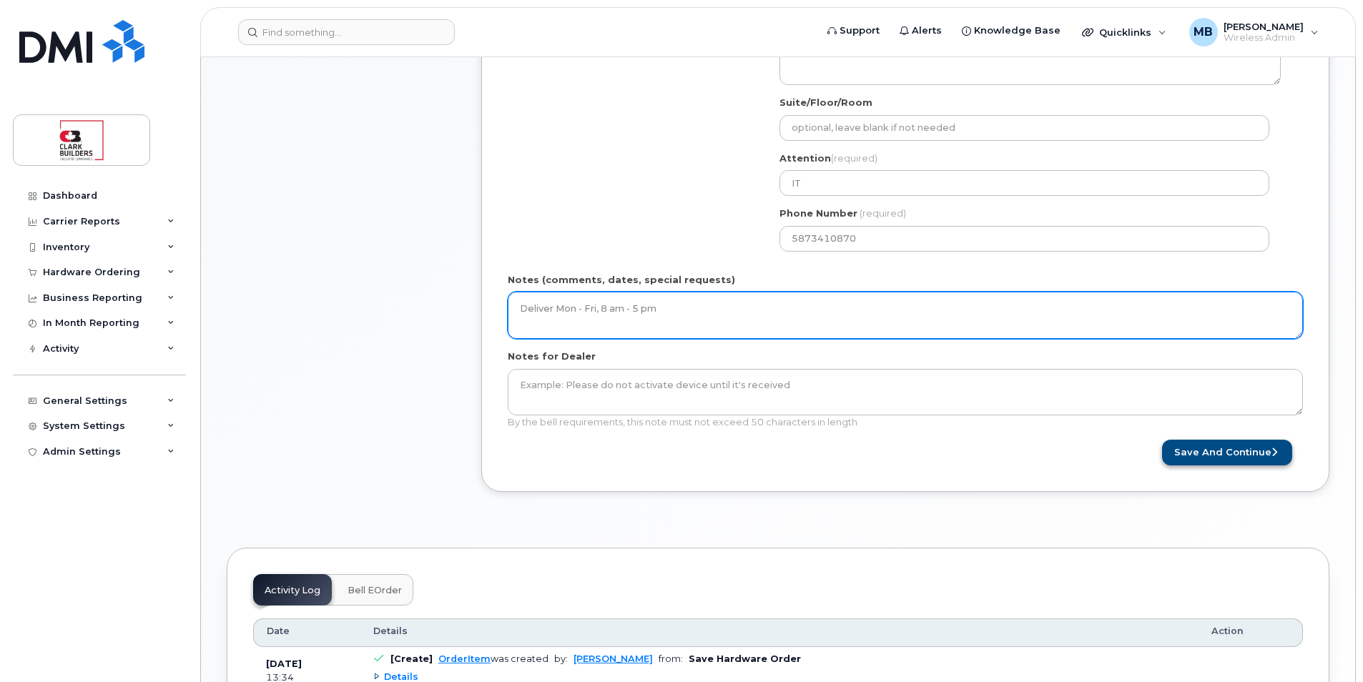
type textarea "Deliver Mon - Fri, 8 am - 5 pm"
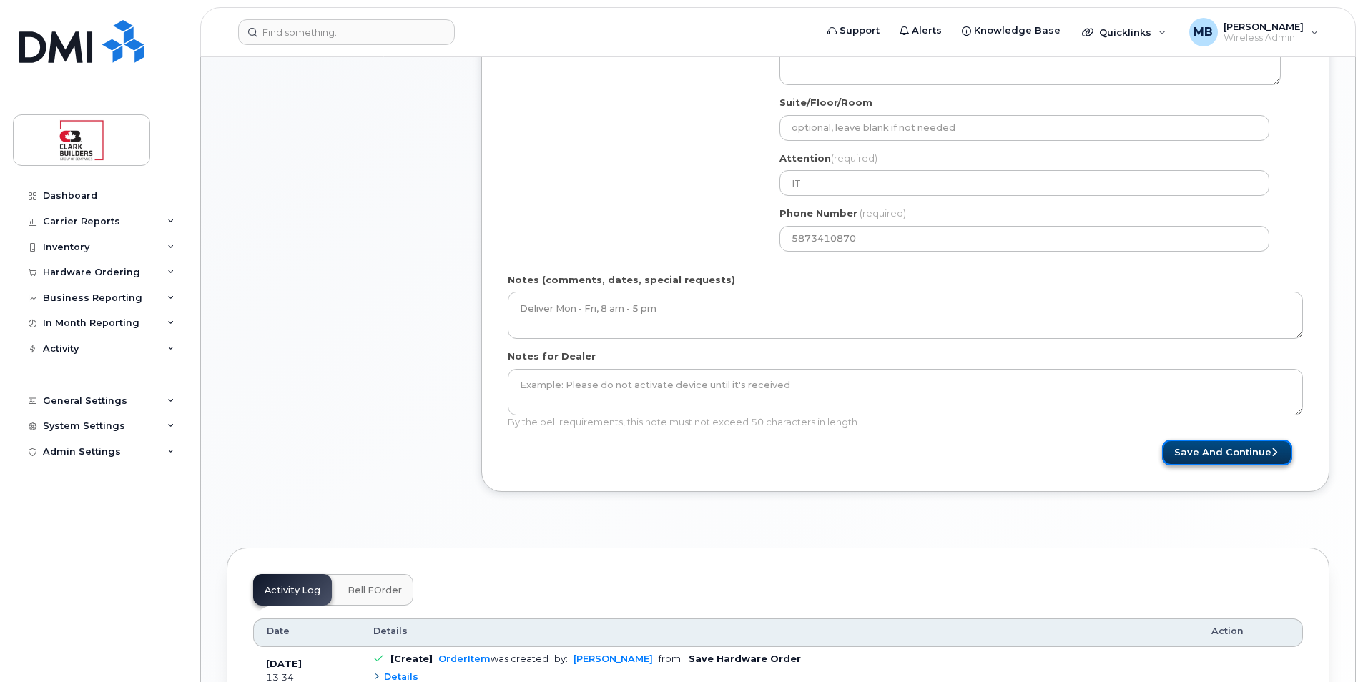
click at [1236, 456] on button "Save and Continue" at bounding box center [1227, 453] width 130 height 26
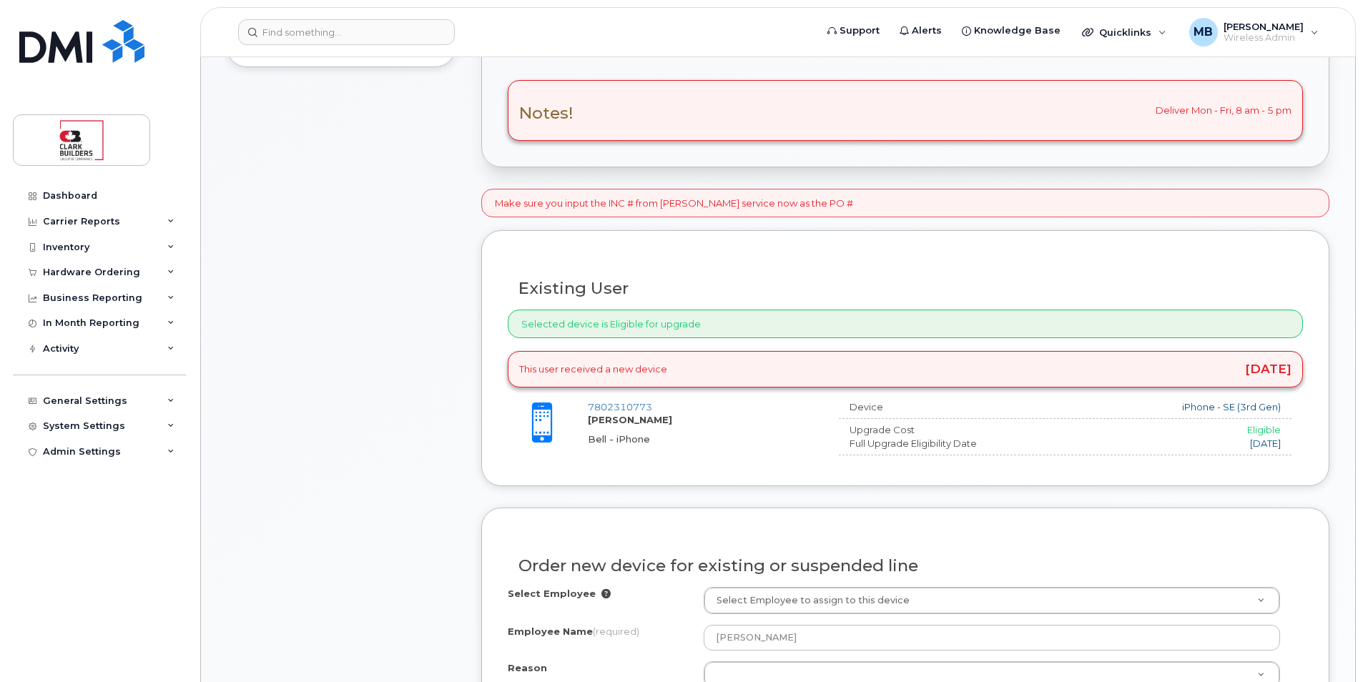
scroll to position [715, 0]
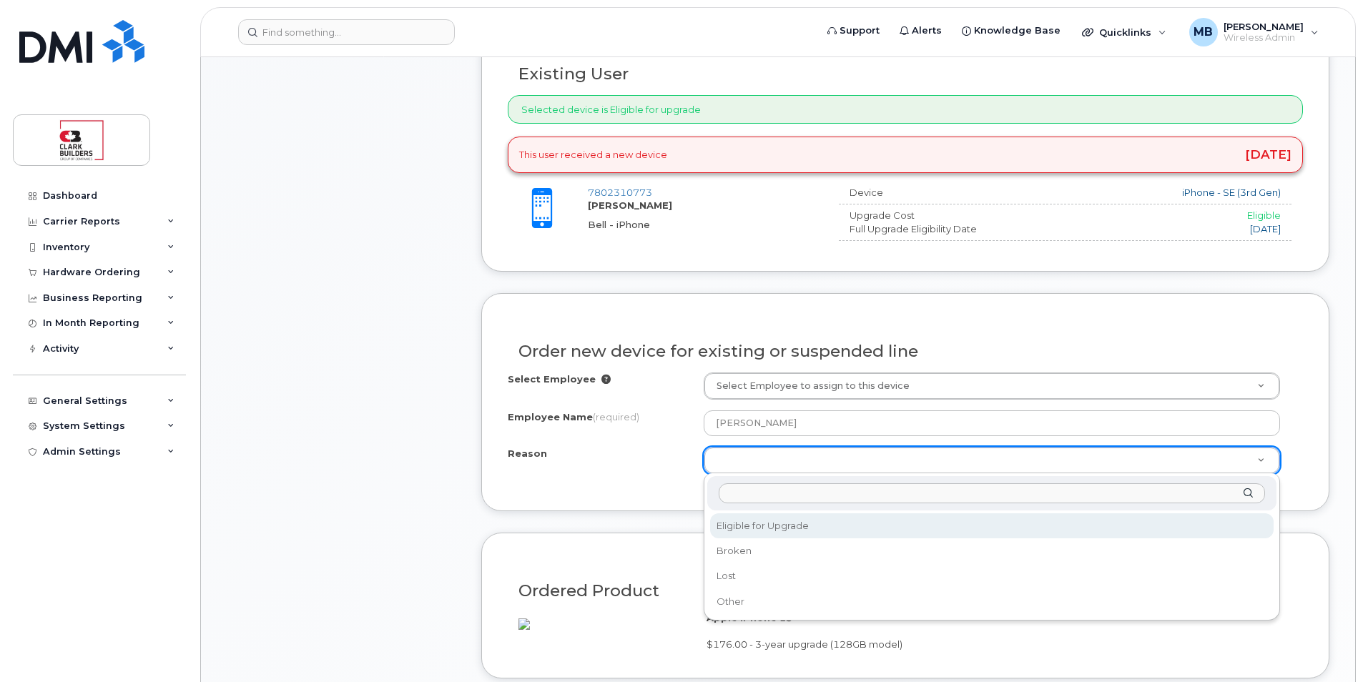
select select "eligible_for_upgrade"
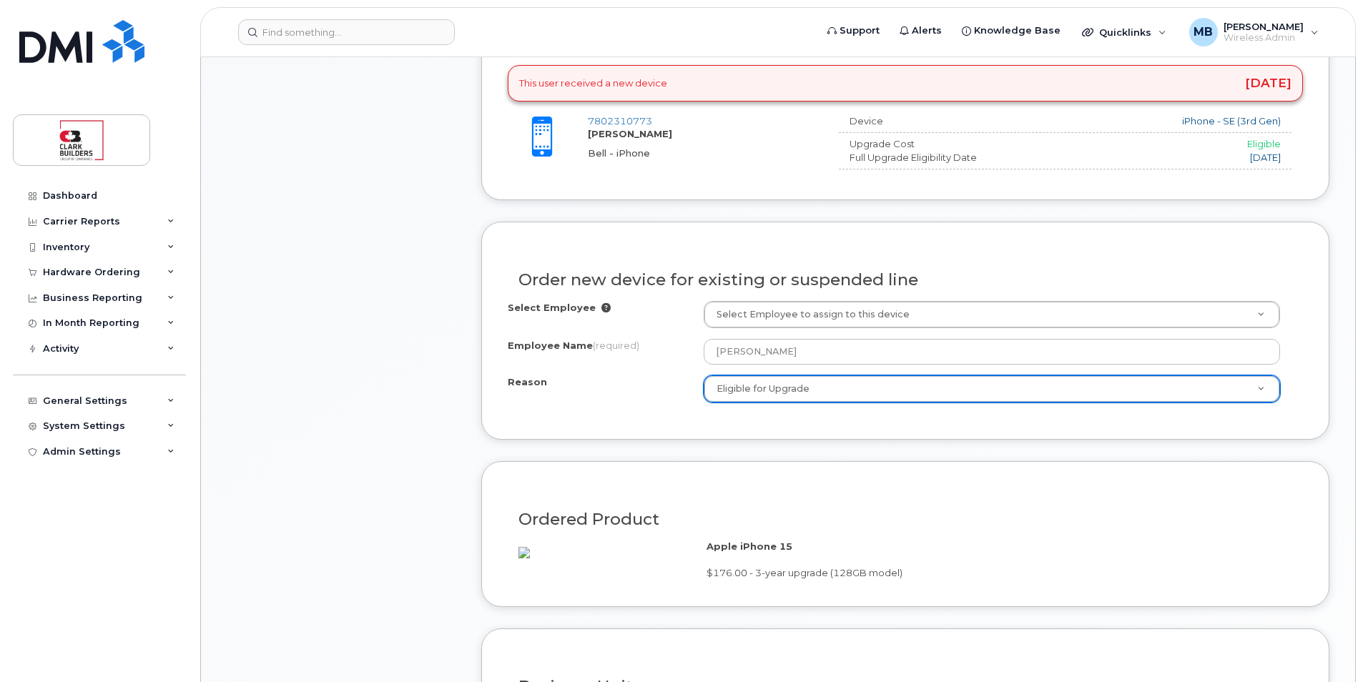
scroll to position [1144, 0]
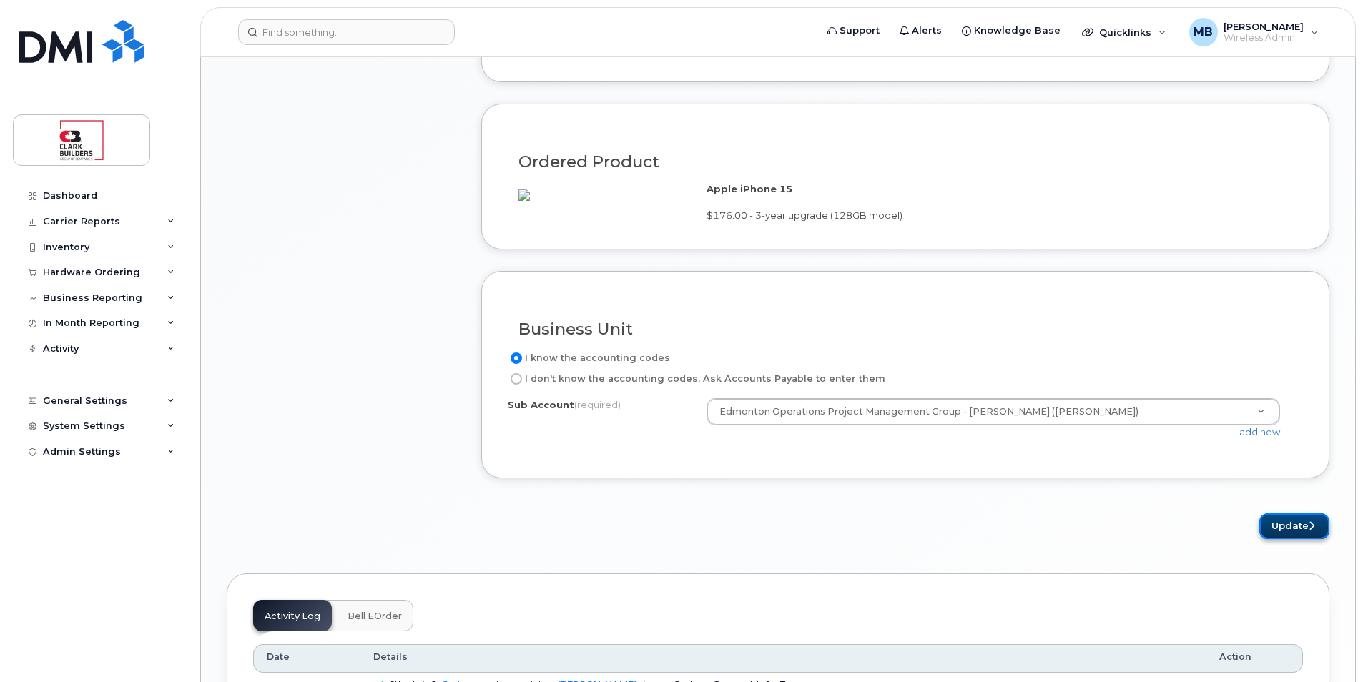
click at [1292, 540] on button "Update" at bounding box center [1295, 527] width 70 height 26
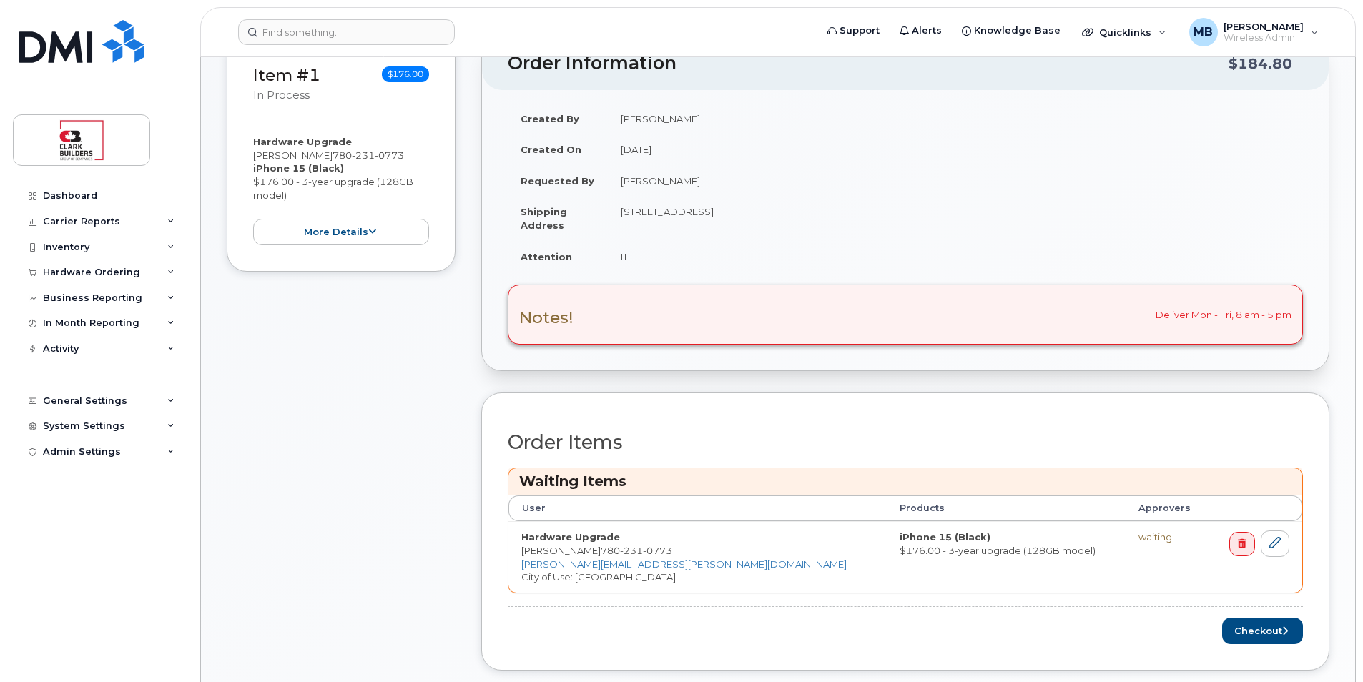
scroll to position [501, 0]
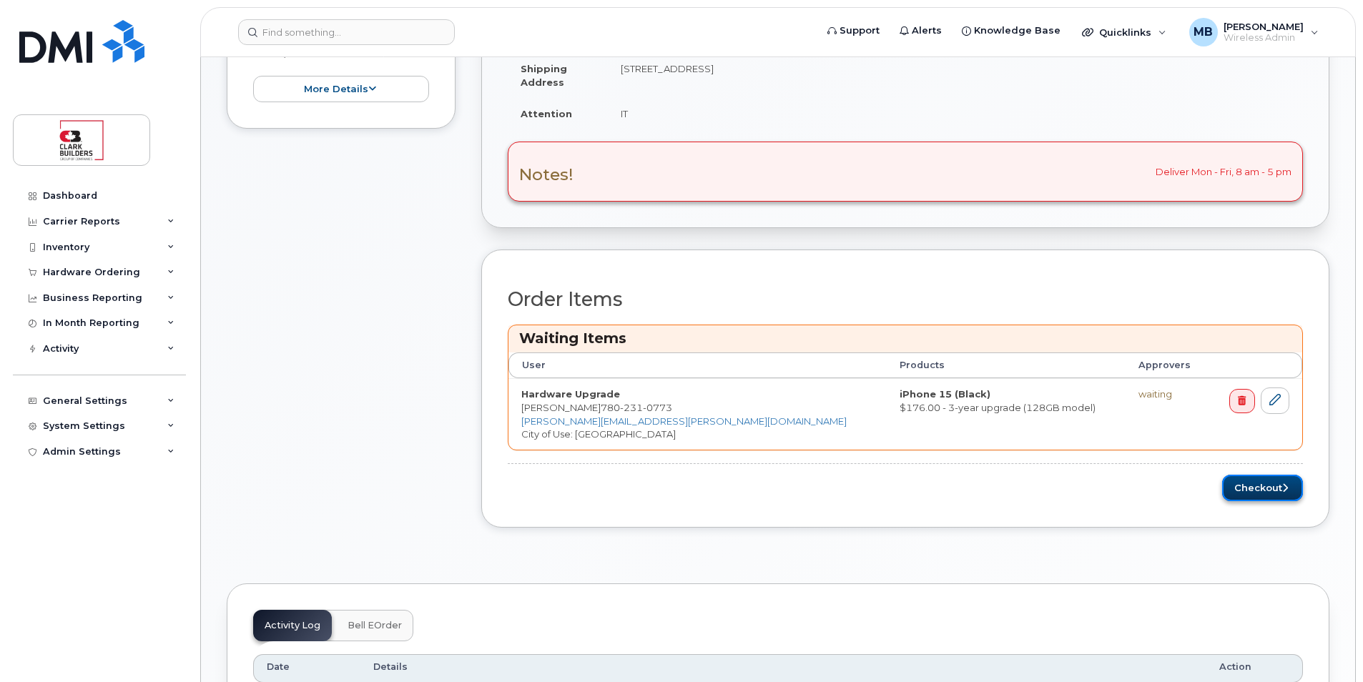
click at [1262, 487] on button "Checkout" at bounding box center [1262, 488] width 81 height 26
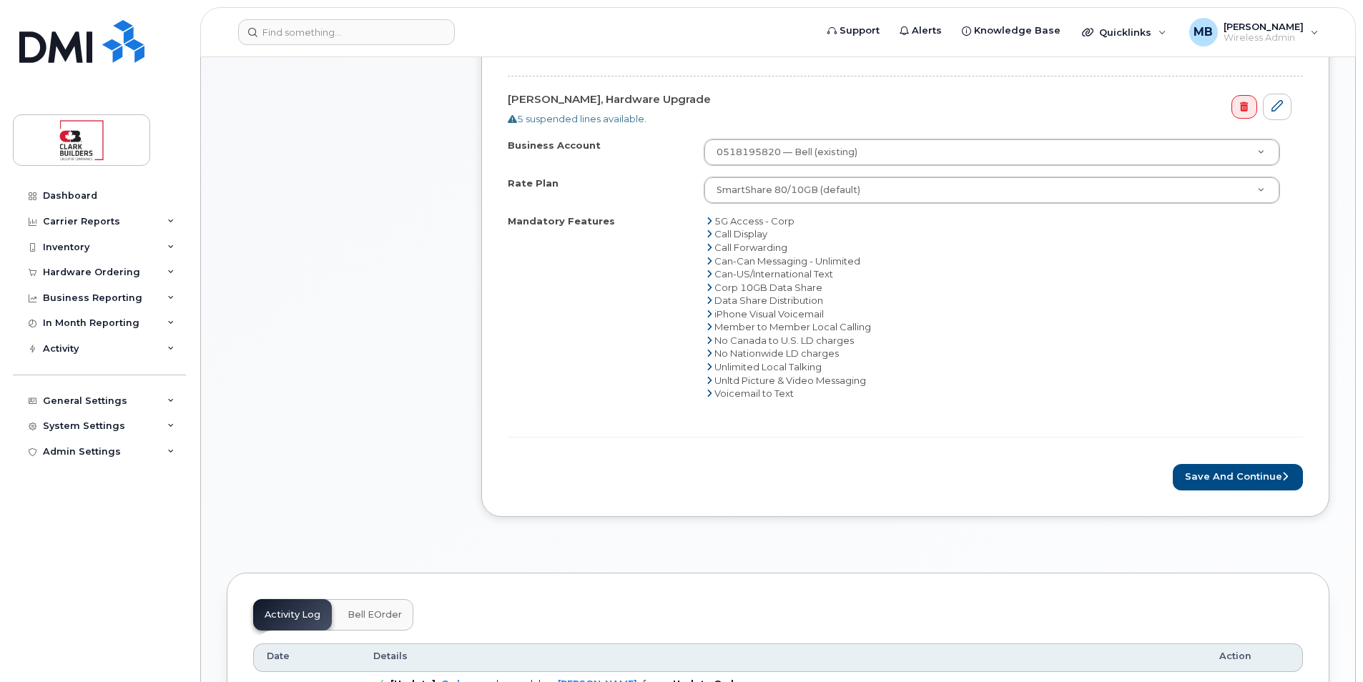
scroll to position [715, 0]
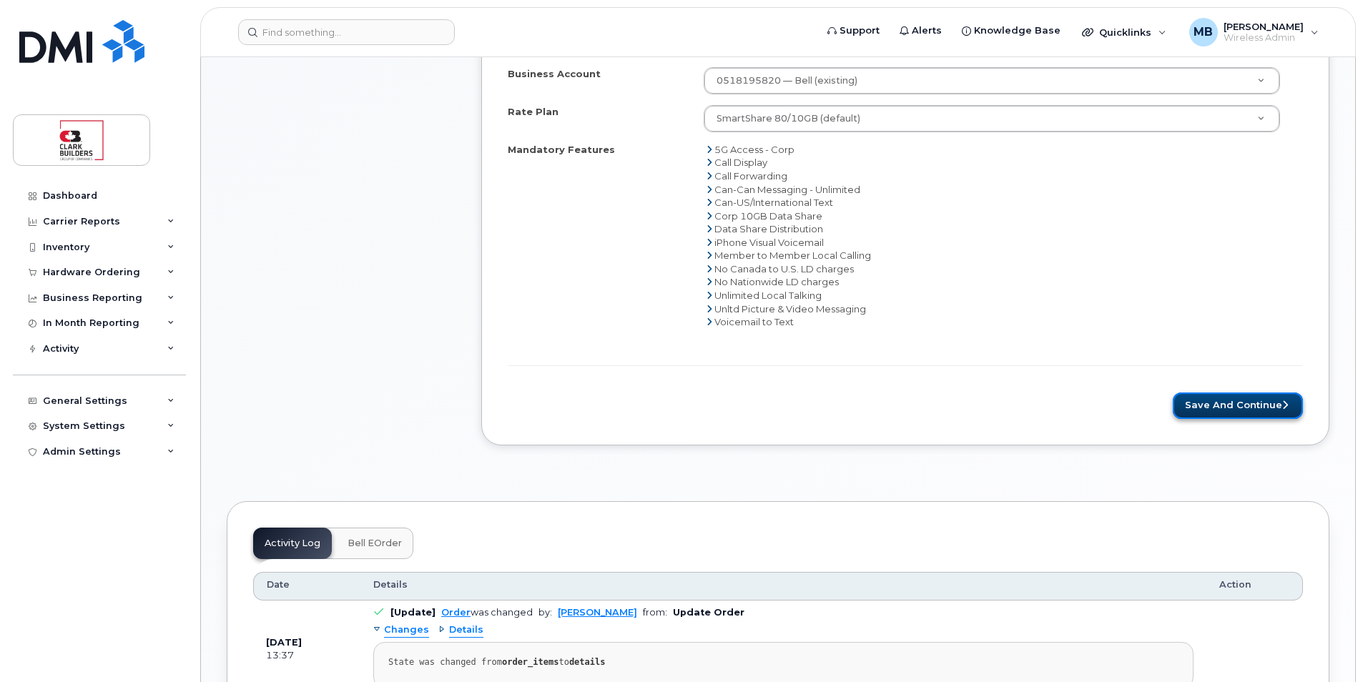
click at [1250, 409] on button "Save and Continue" at bounding box center [1238, 406] width 130 height 26
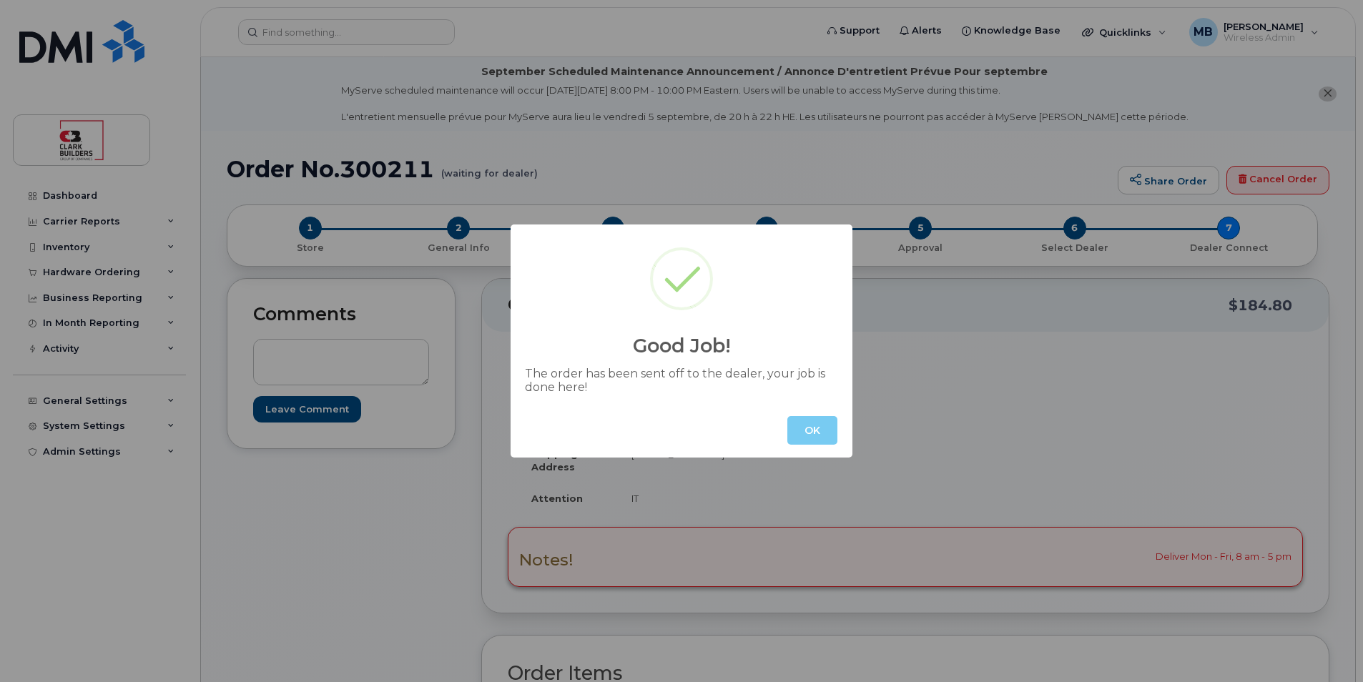
click at [817, 437] on button "OK" at bounding box center [812, 430] width 50 height 29
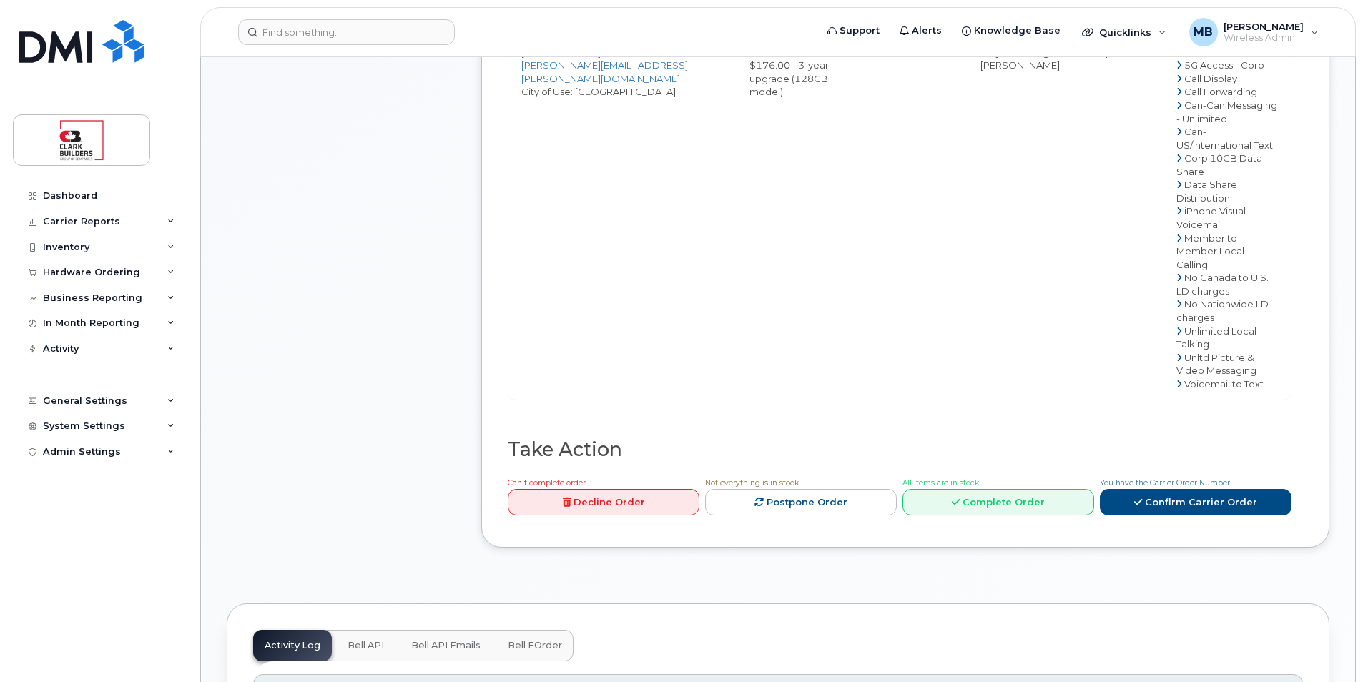
scroll to position [787, 0]
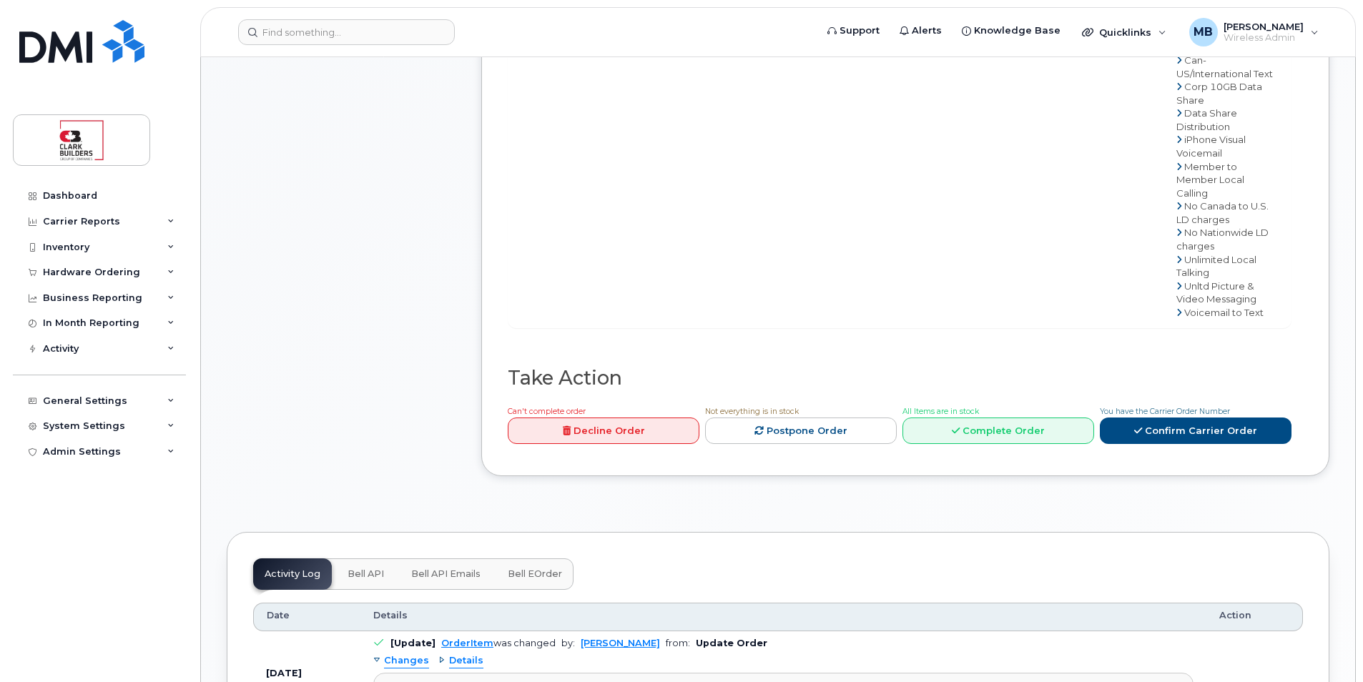
click at [57, 44] on img at bounding box center [81, 41] width 125 height 43
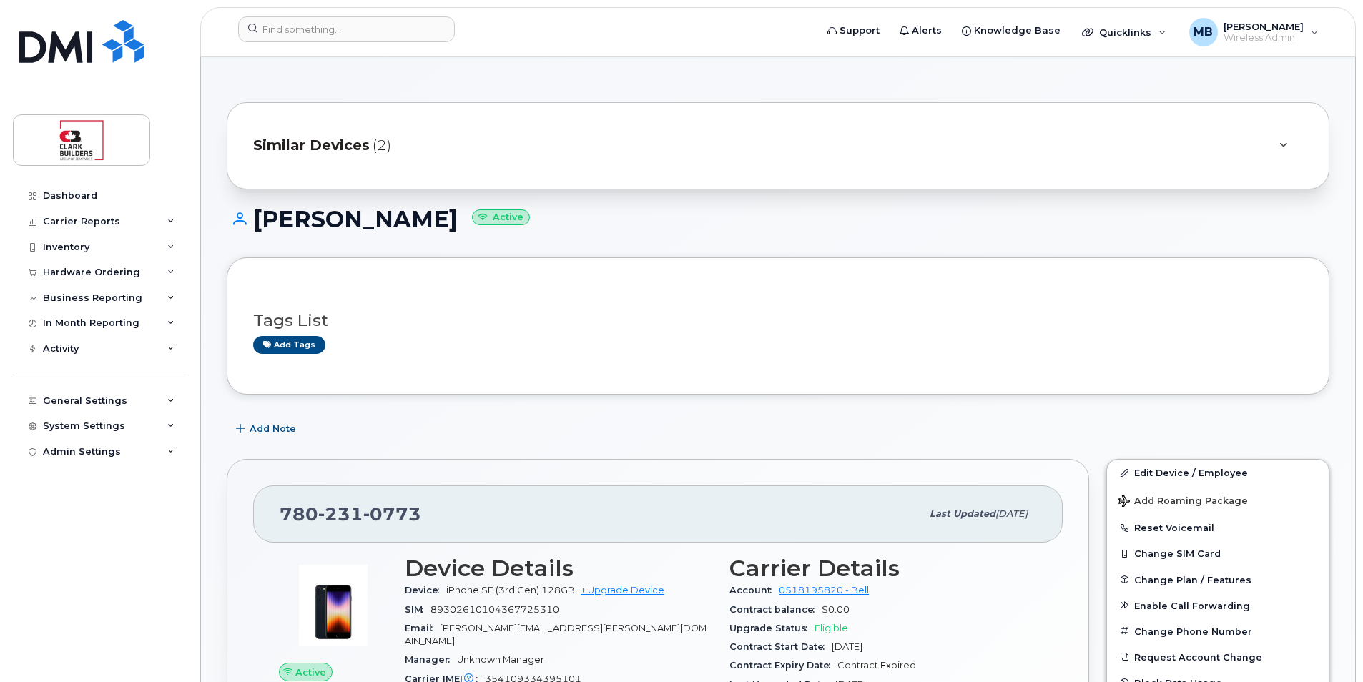
scroll to position [72, 0]
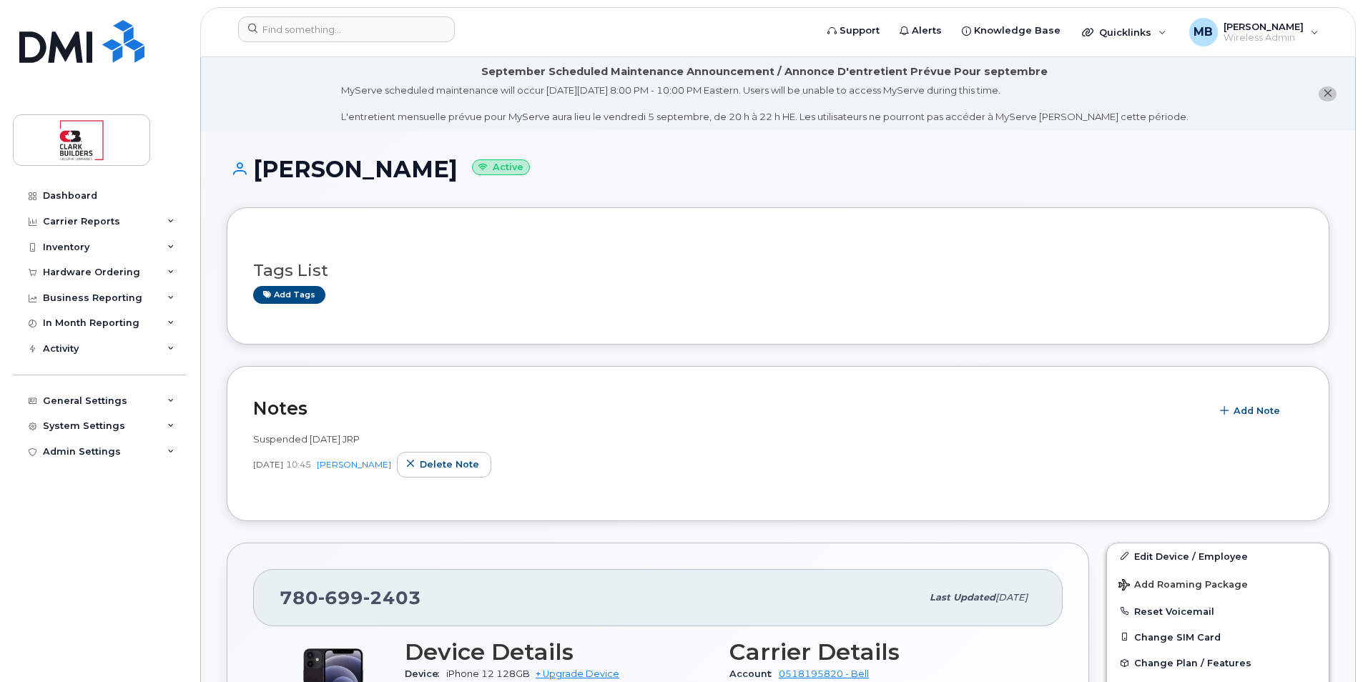
click at [549, 249] on div "Tags List Add tags" at bounding box center [778, 276] width 1050 height 55
